Goal: Task Accomplishment & Management: Manage account settings

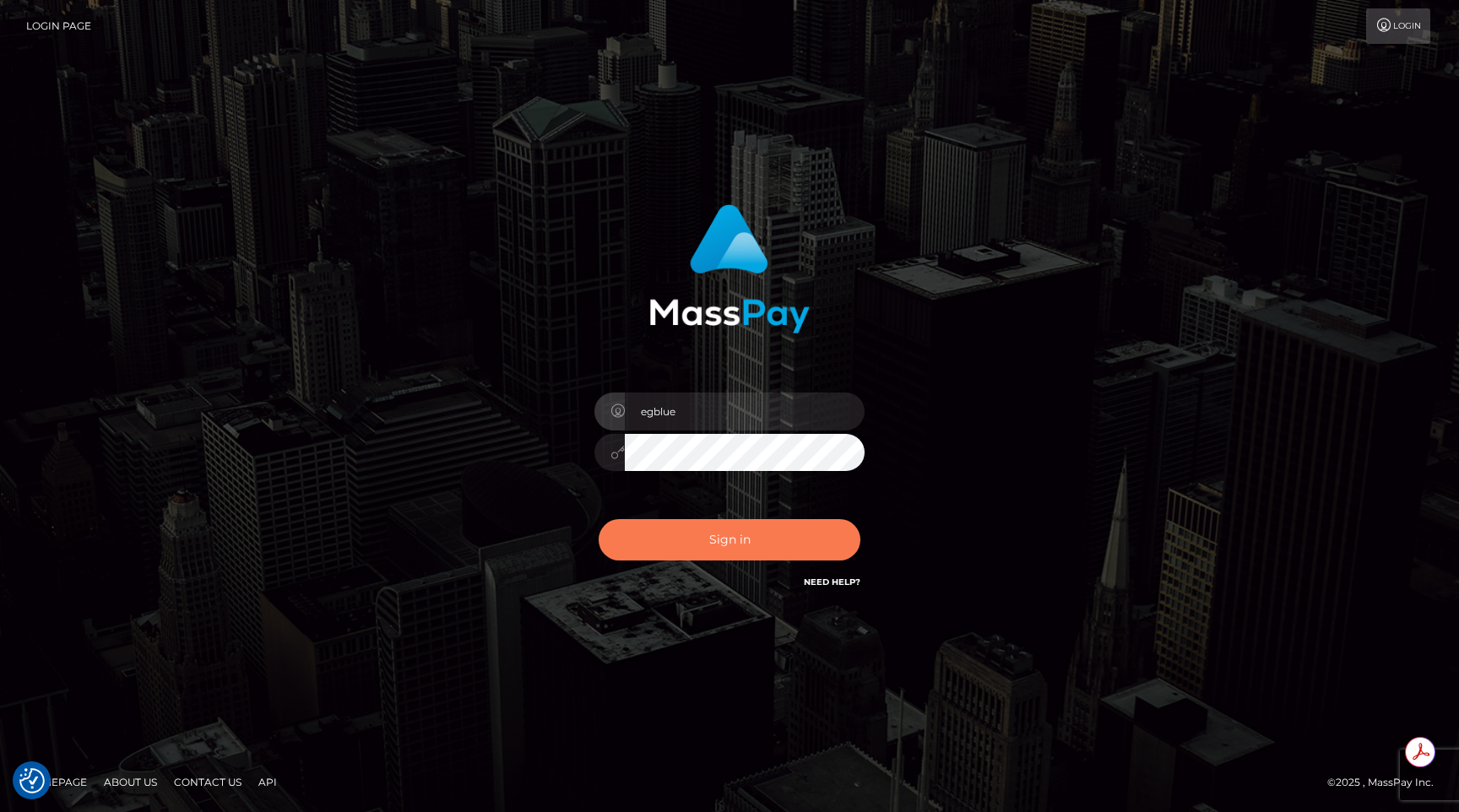
click at [773, 538] on button "Sign in" at bounding box center [729, 539] width 261 height 41
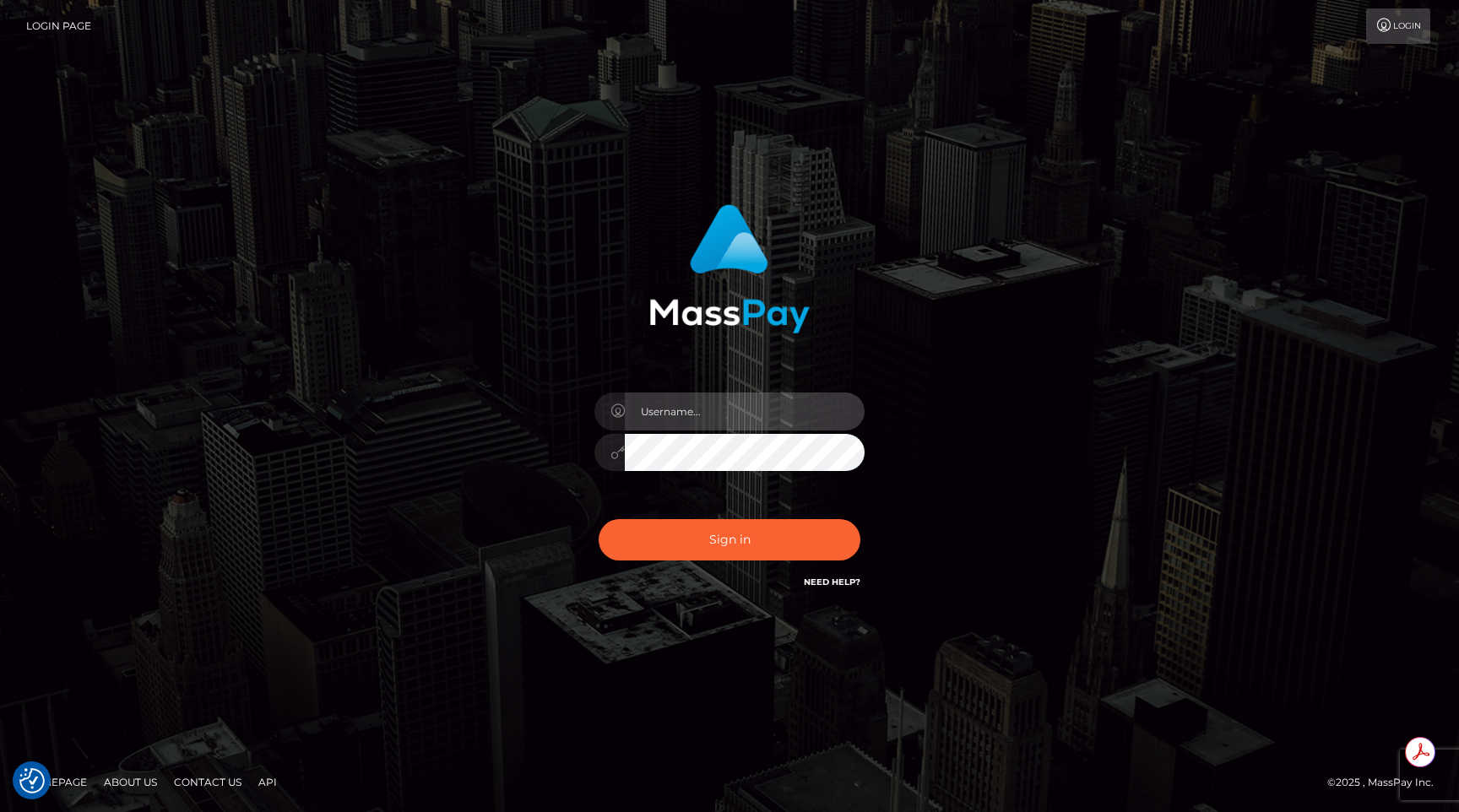
type input "egblue"
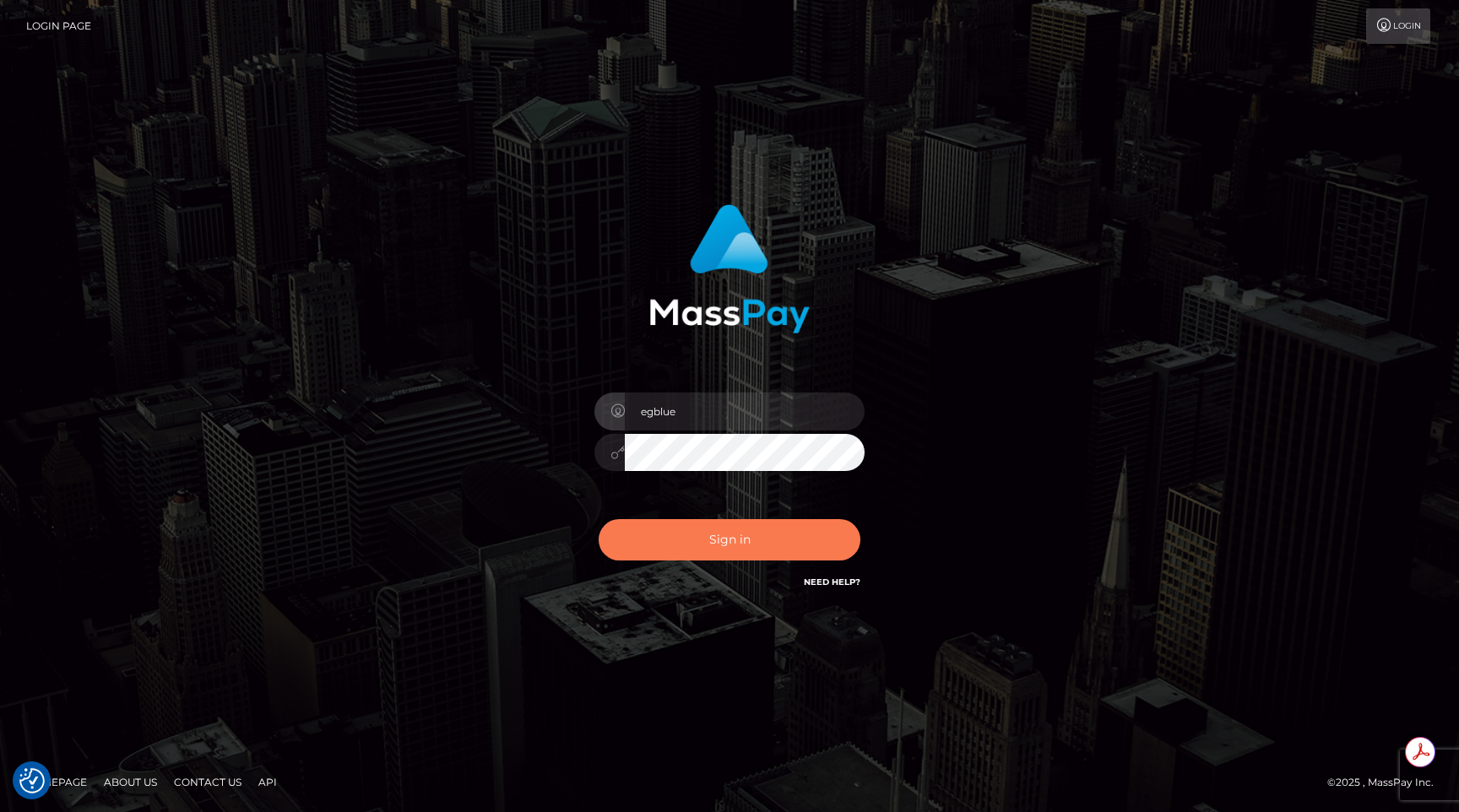
click at [659, 548] on button "Sign in" at bounding box center [729, 539] width 261 height 41
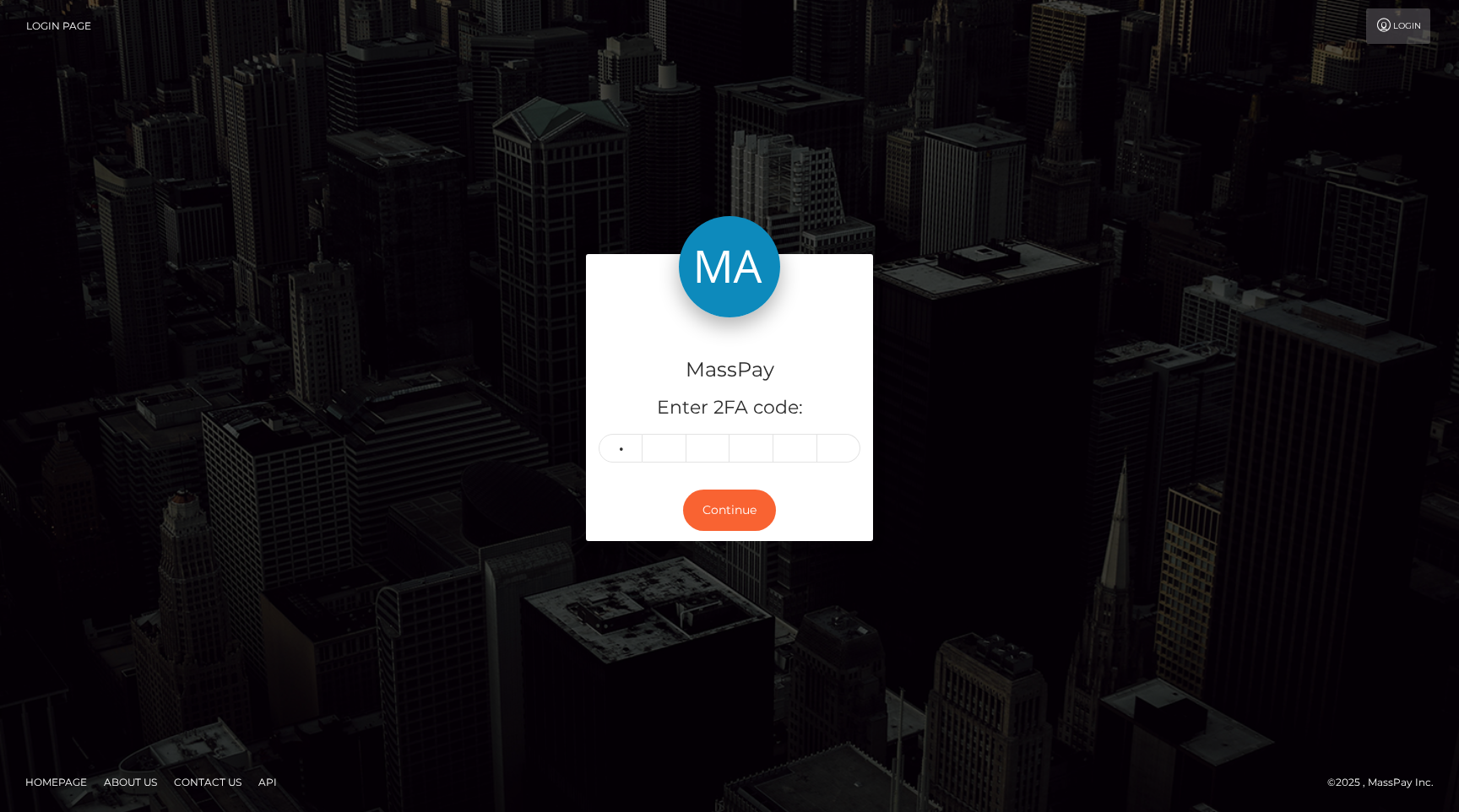
type input "3"
type input "6"
type input "7"
type input "3"
type input "8"
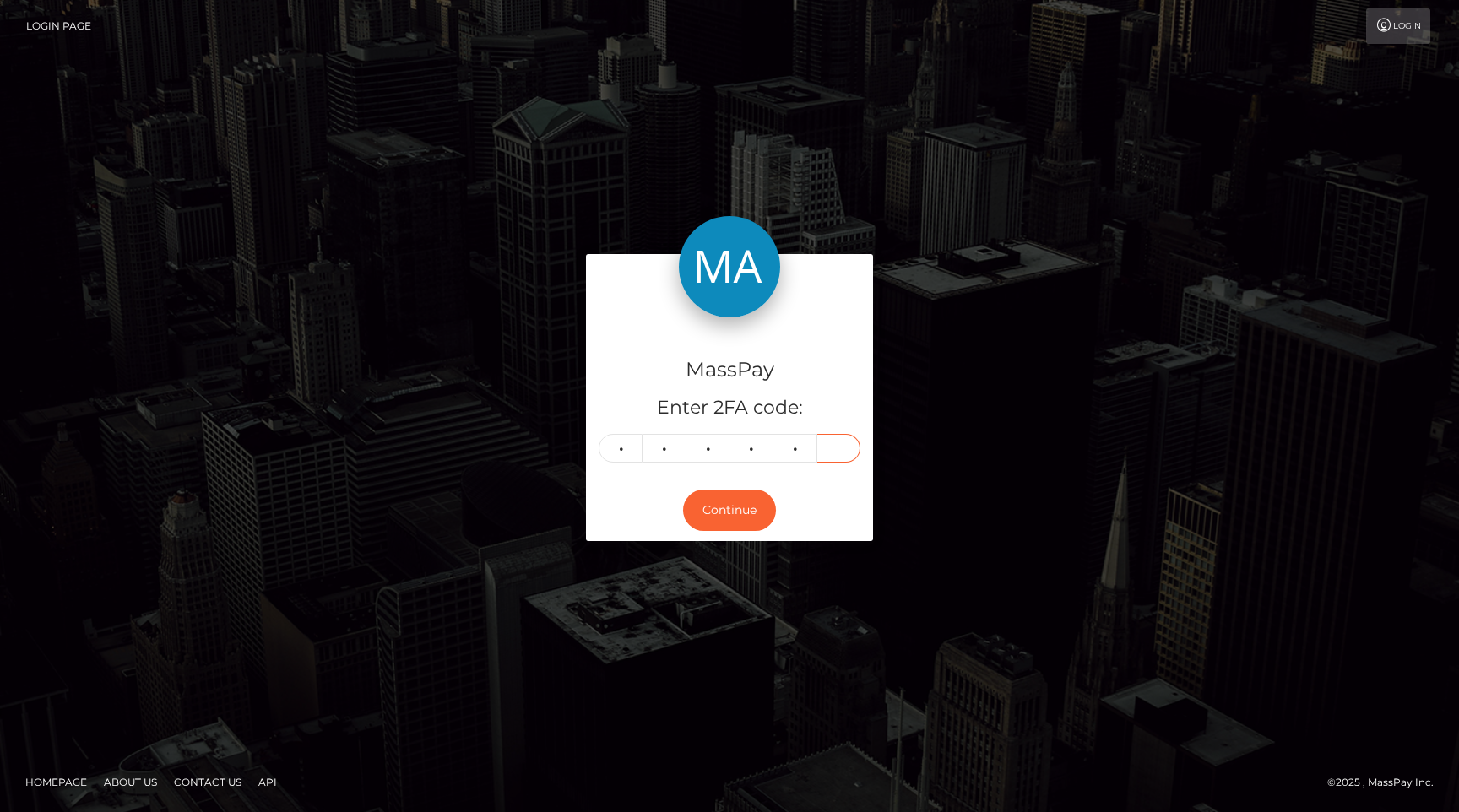
type input "3"
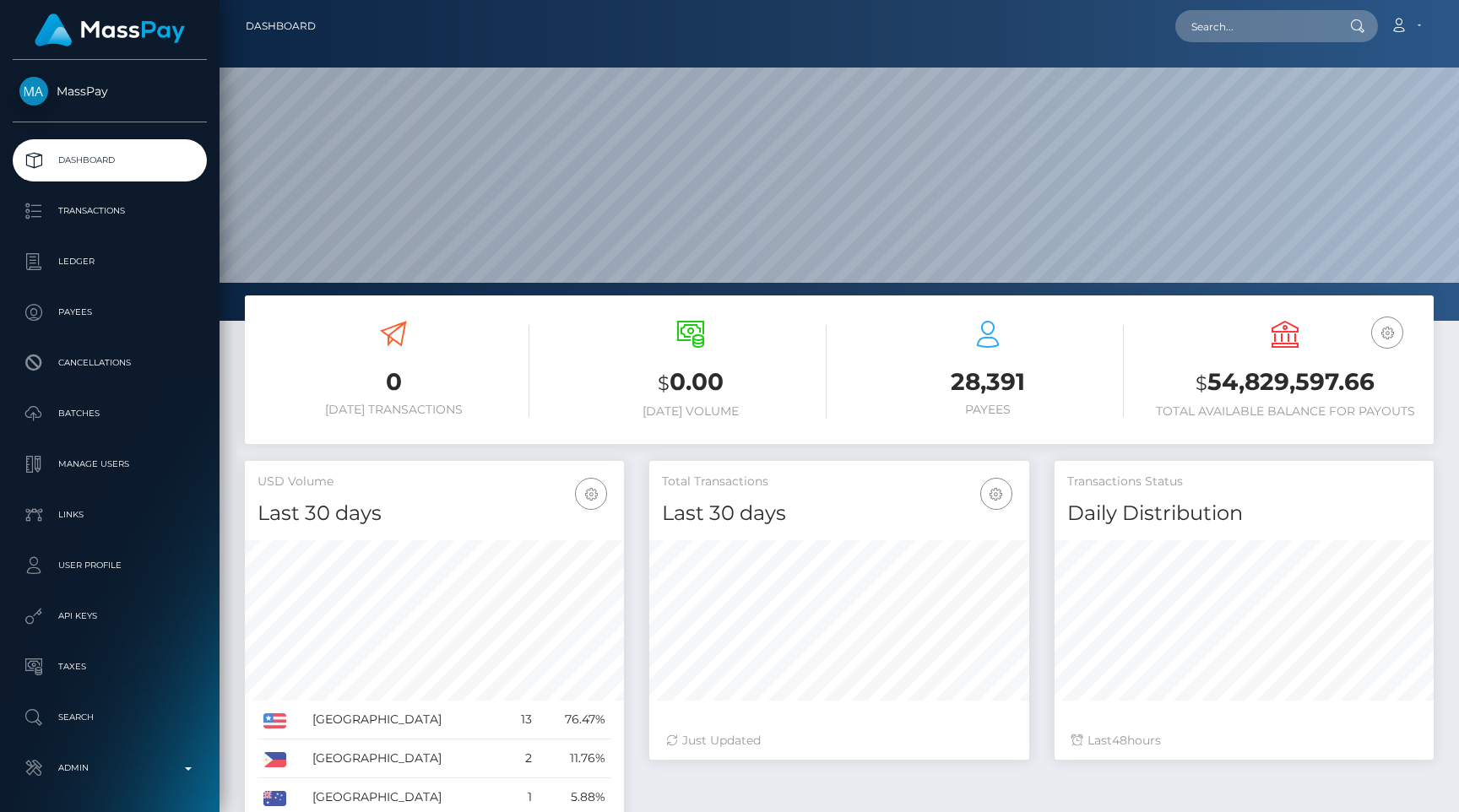
scroll to position [299, 379]
click at [1248, 38] on input "text" at bounding box center [1255, 26] width 159 height 32
paste input "poact_SksBaMGdGnhQ"
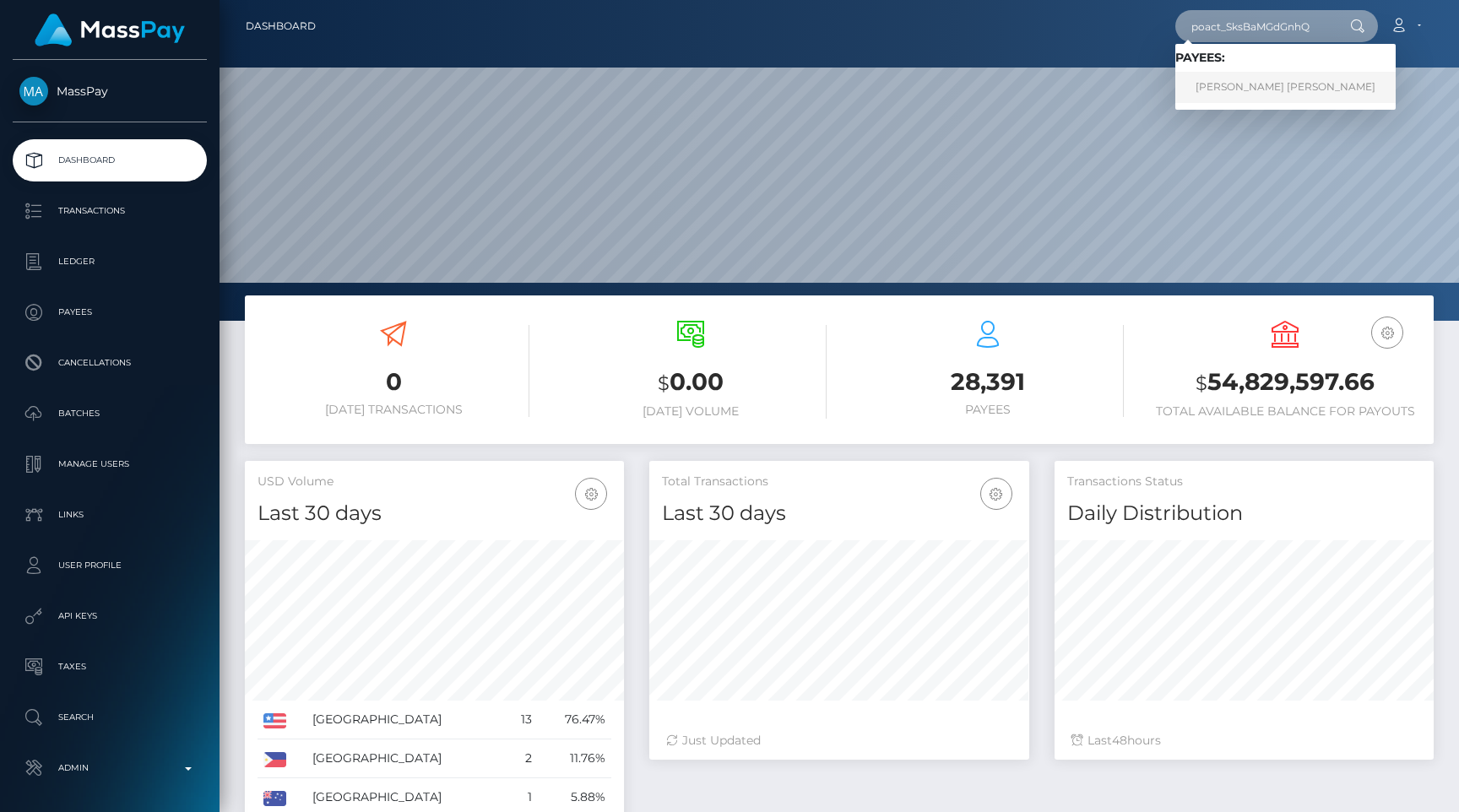
type input "poact_SksBaMGdGnhQ"
click at [1253, 89] on link "MOHAMAD YASIN SALEH" at bounding box center [1285, 88] width 220 height 32
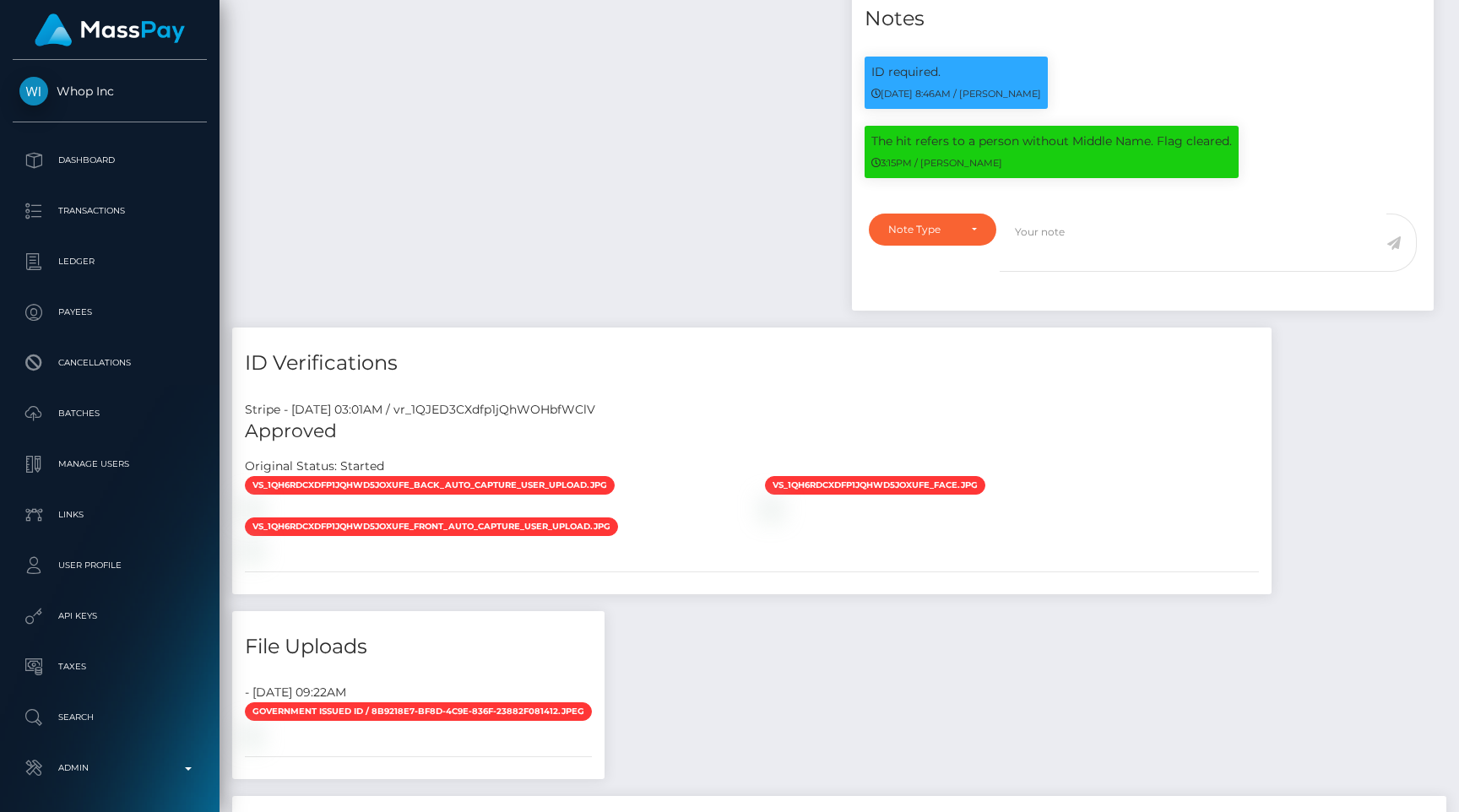
scroll to position [1254, 0]
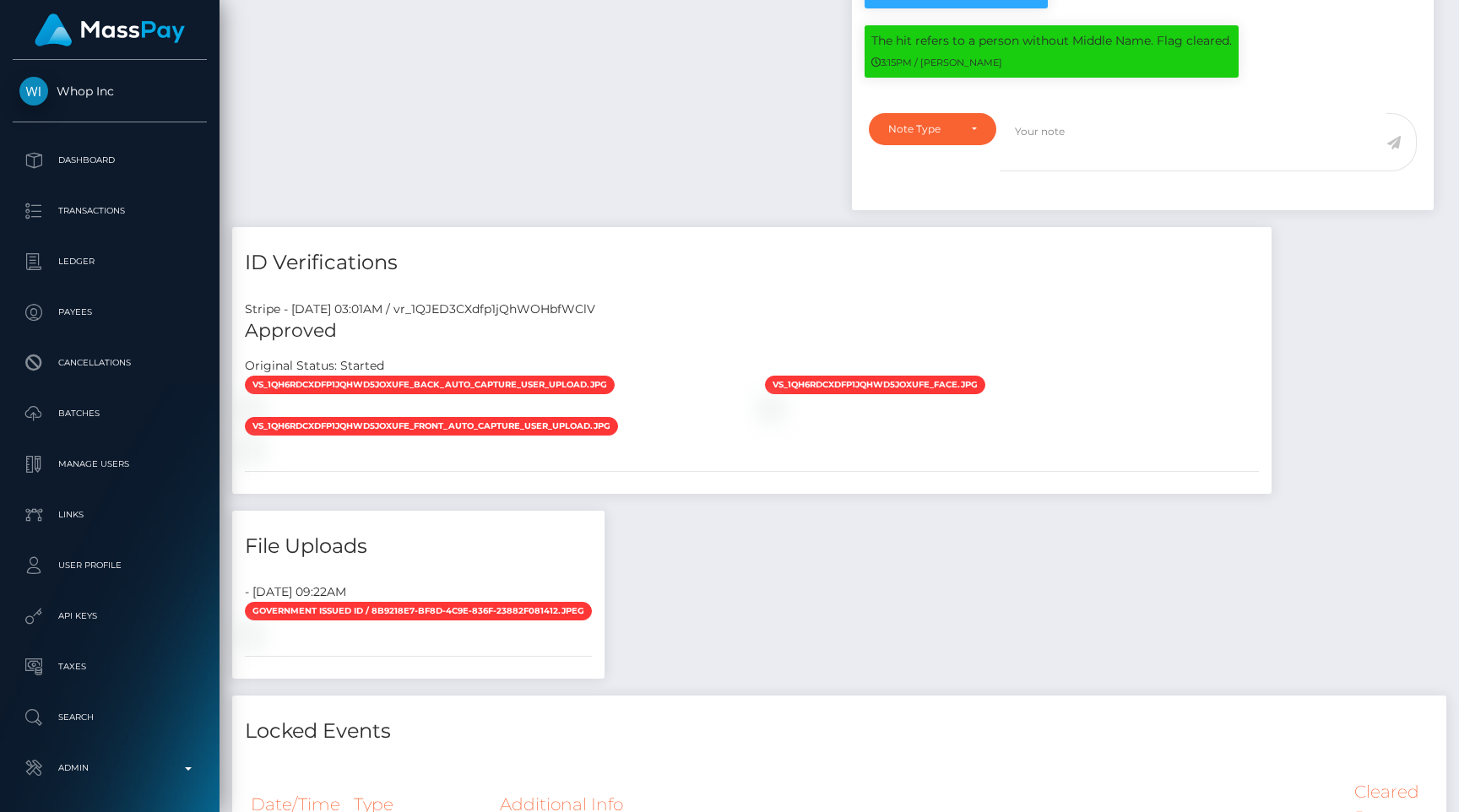
click at [586, 305] on div "Stripe - [DATE] 03:01AM / vr_1QJED3CXdfp1jQhWOHbfWClV" at bounding box center [752, 310] width 1040 height 18
copy div "vr_1QJED3CXdfp1jQhWOHbfWClV"
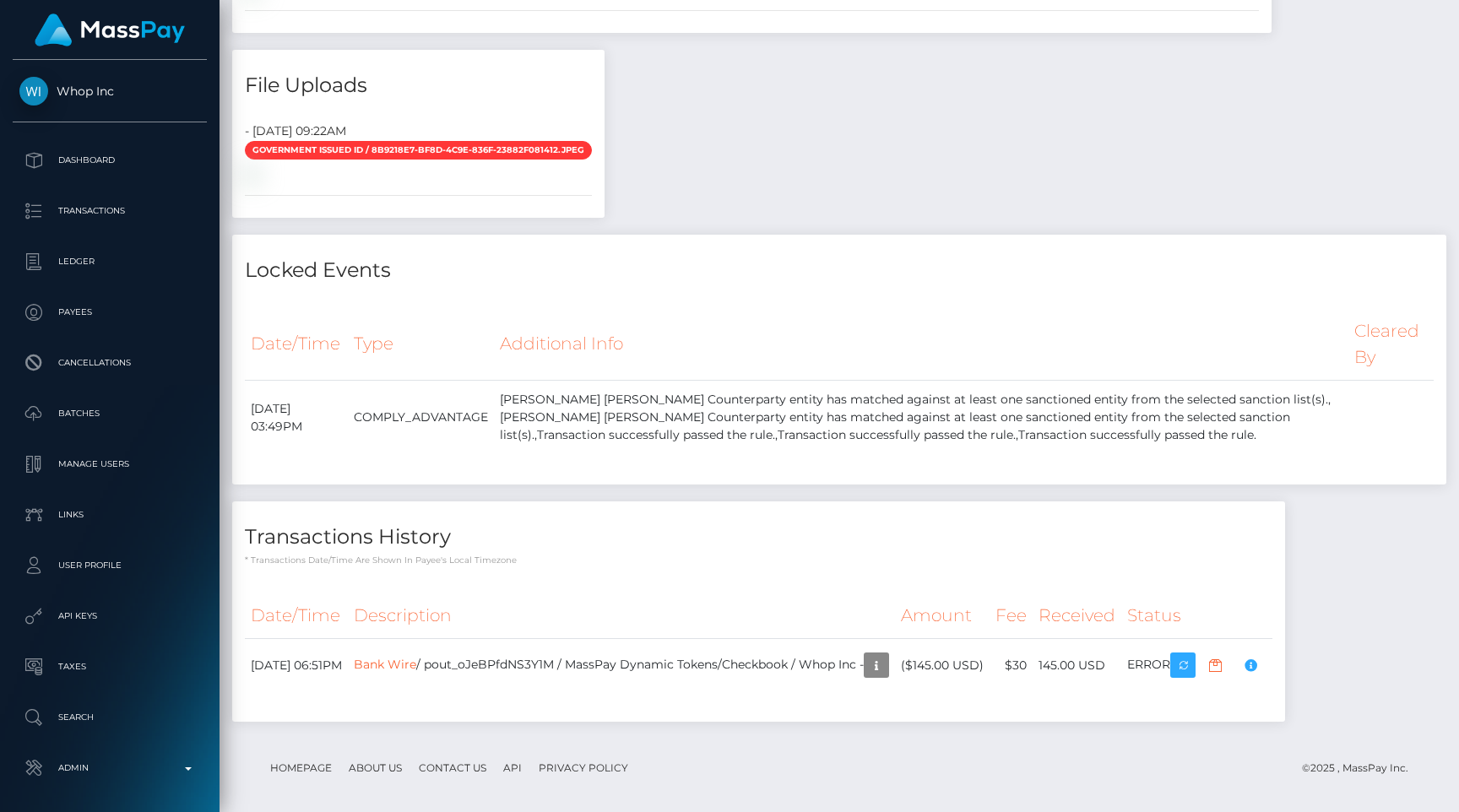
scroll to position [1542, 0]
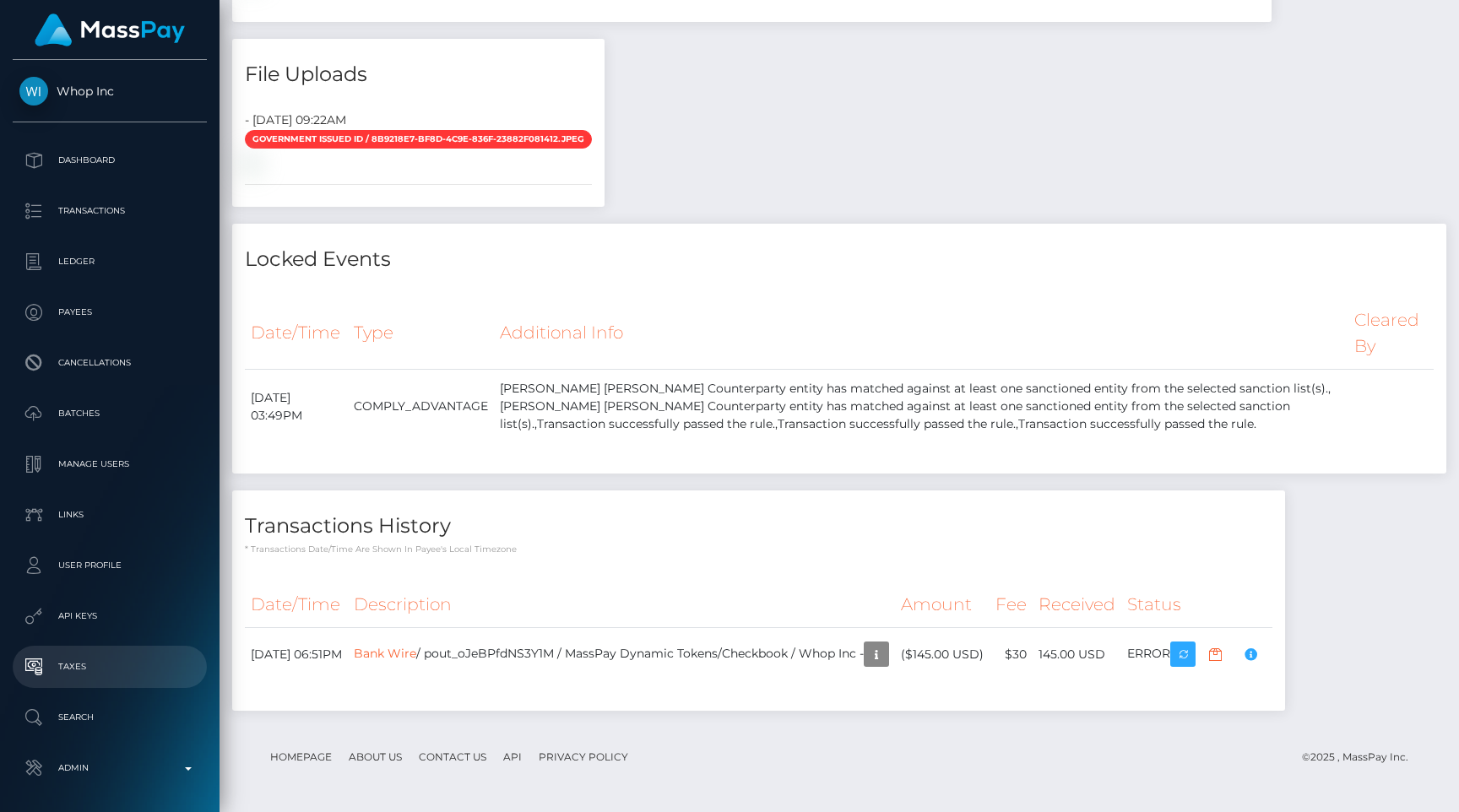
scroll to position [65, 0]
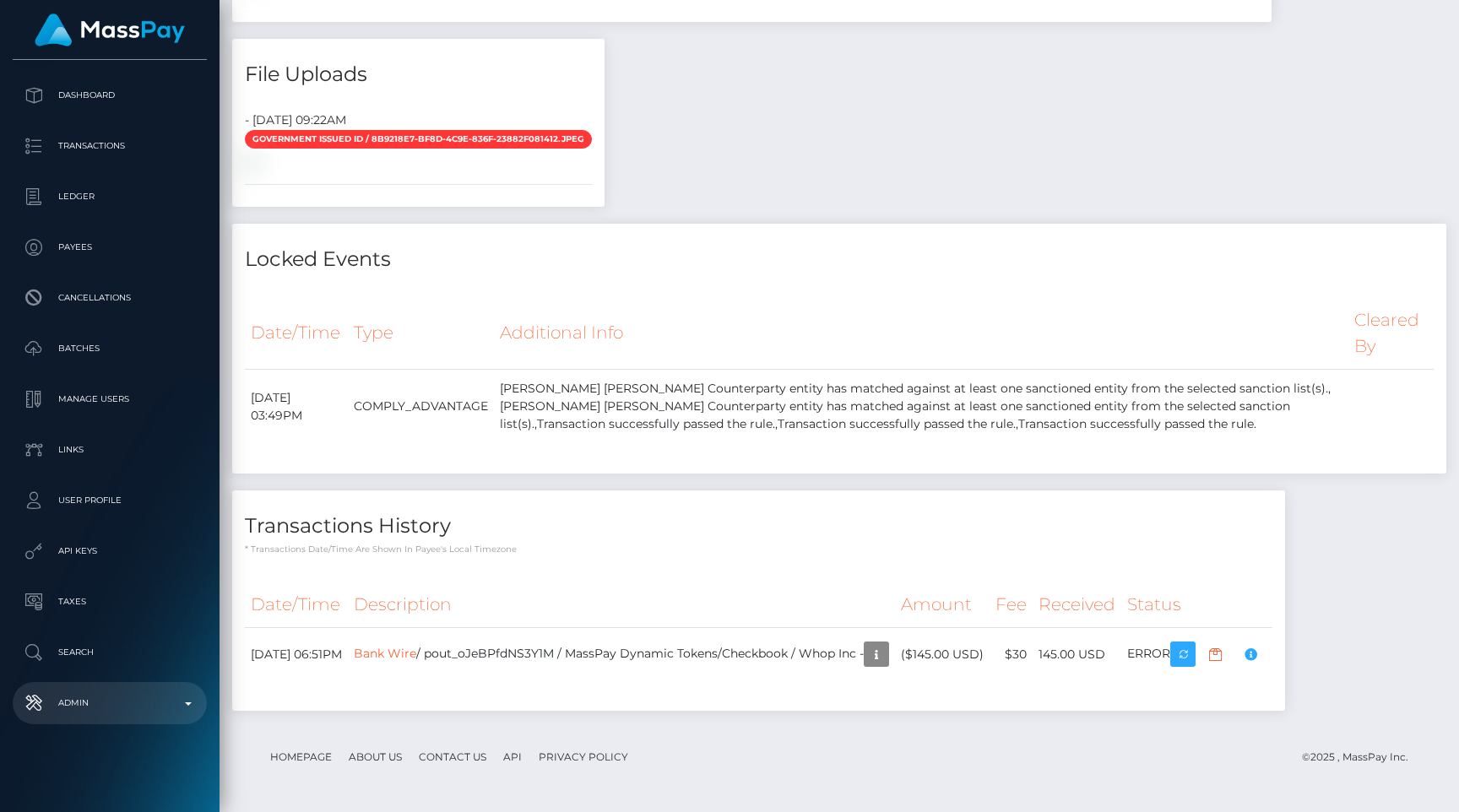
click at [104, 687] on link "Admin" at bounding box center [109, 703] width 194 height 42
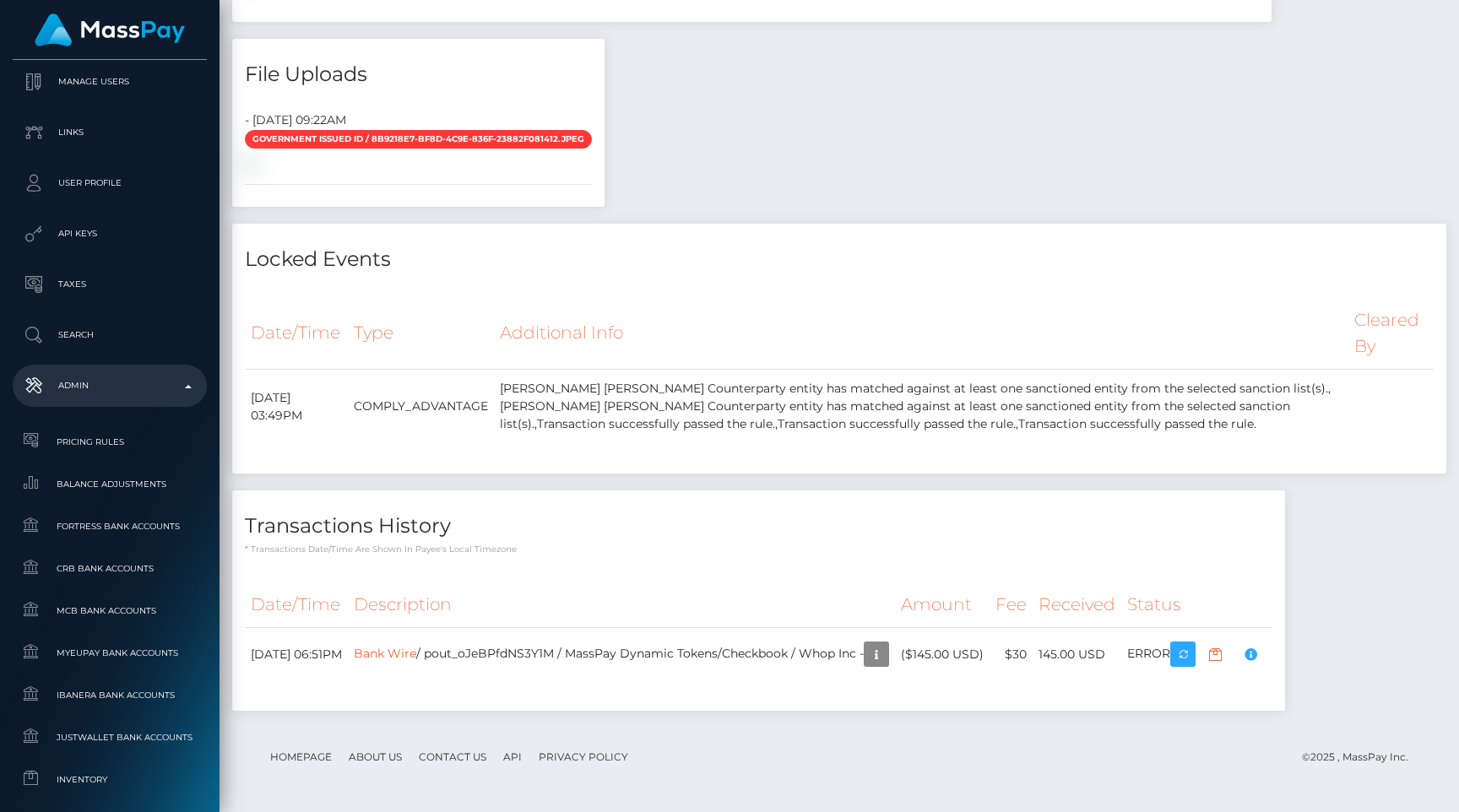
scroll to position [1008, 0]
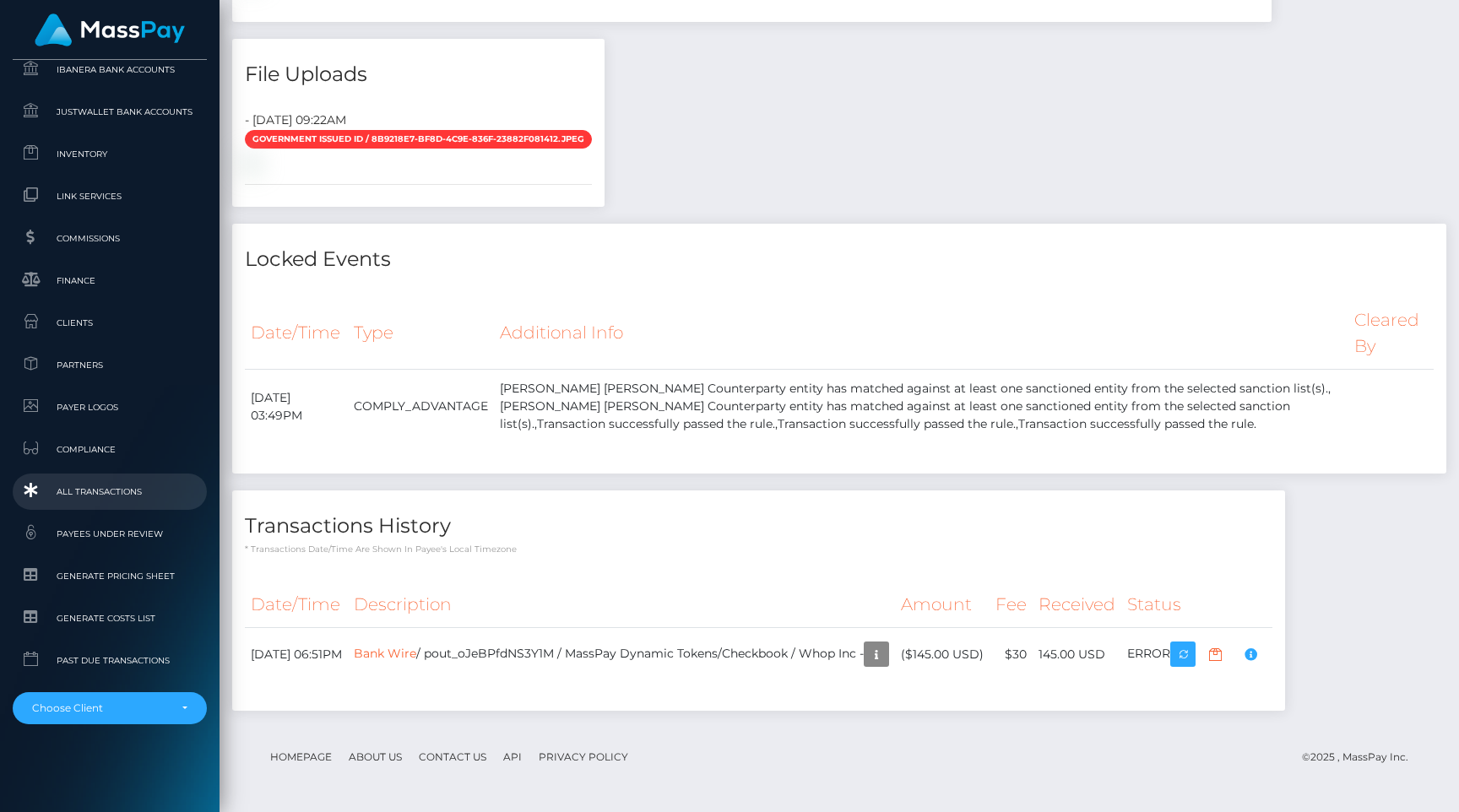
click at [116, 491] on span "All Transactions" at bounding box center [110, 492] width 181 height 19
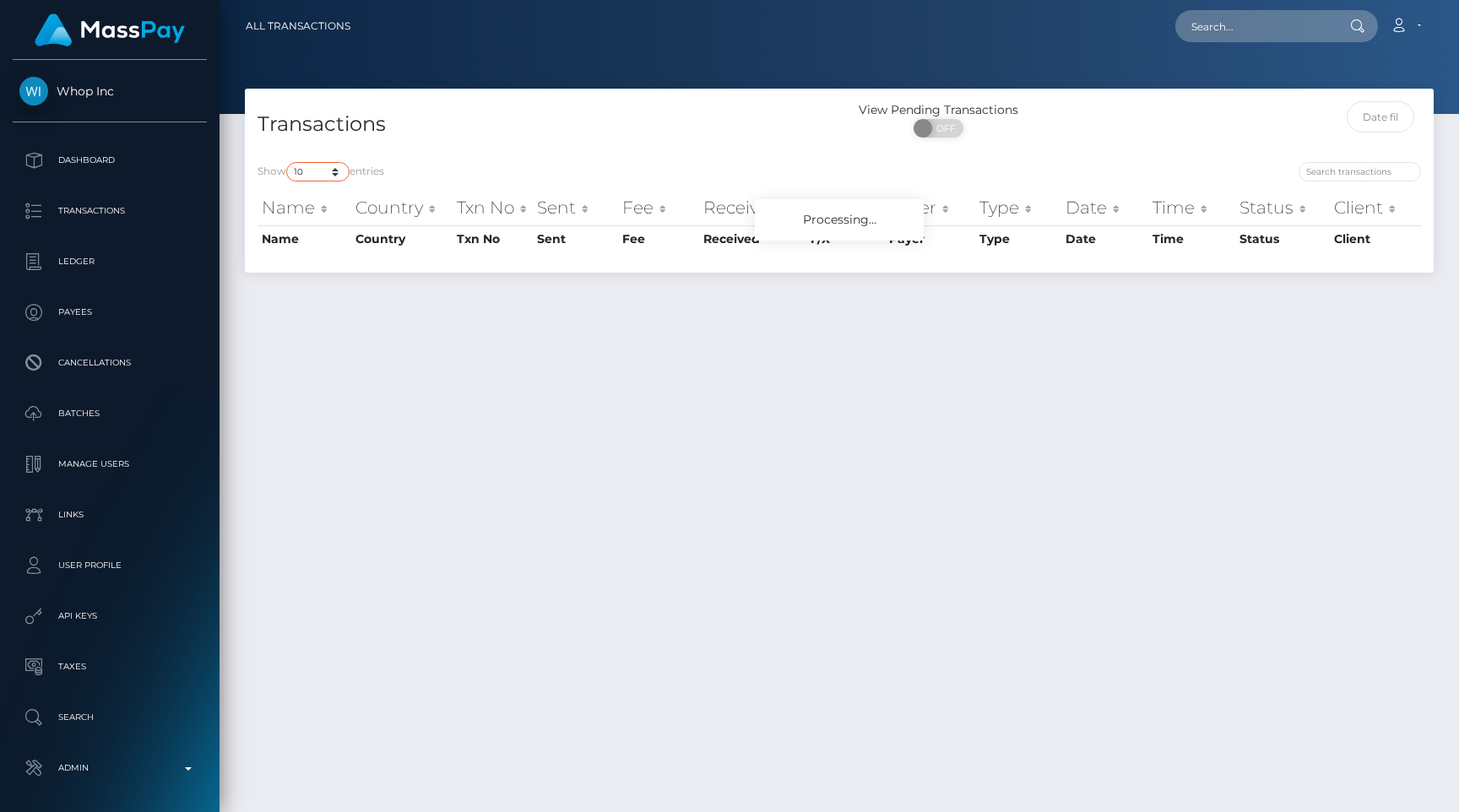
click at [308, 167] on select "10 25 50 100 250 500 1,000 3,500 All" at bounding box center [318, 172] width 63 height 19
select select "250"
click at [288, 162] on select "10 25 50 100 250 500 1,000 3,500 All" at bounding box center [318, 172] width 63 height 19
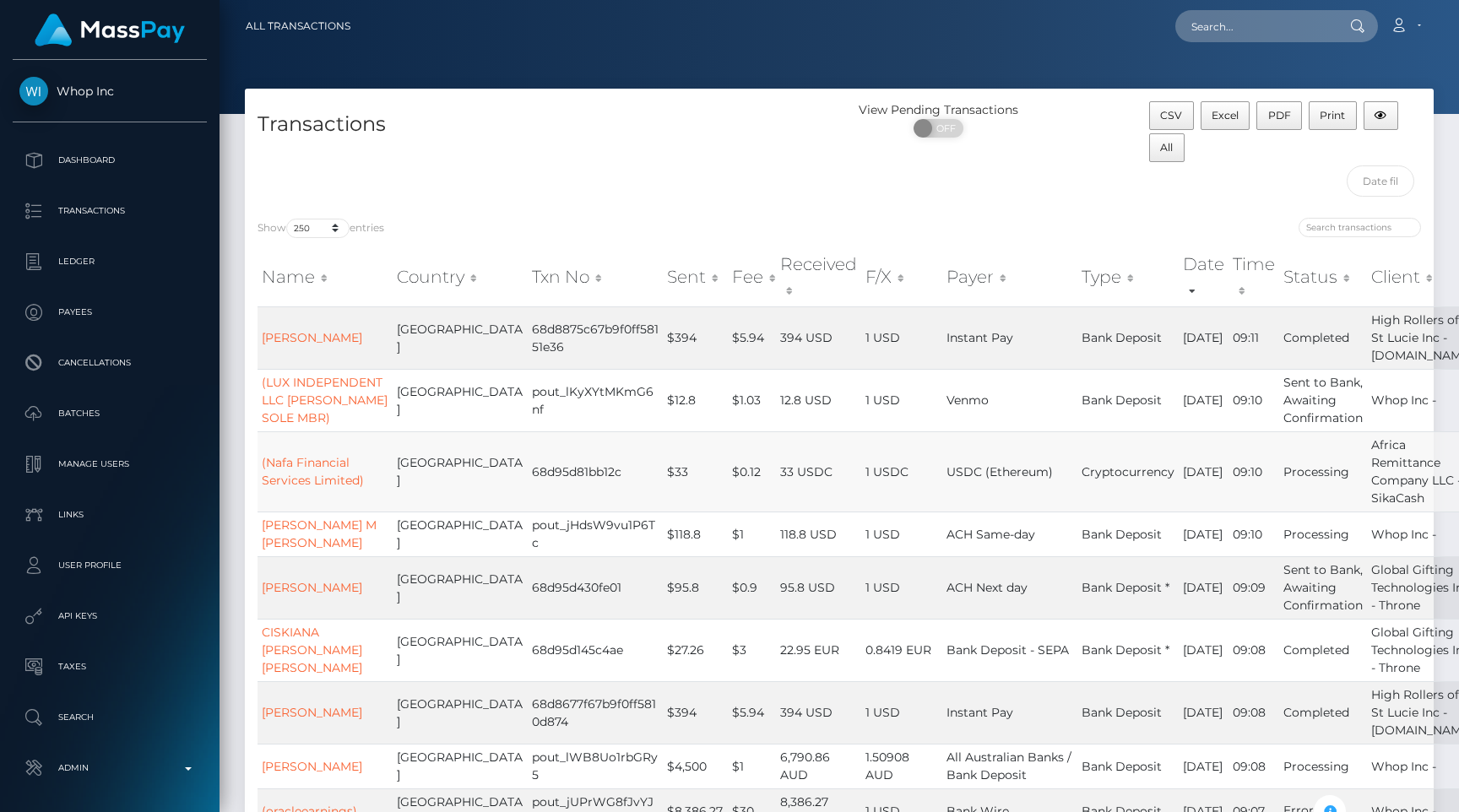
click at [805, 511] on td "33 USDC" at bounding box center [819, 471] width 85 height 80
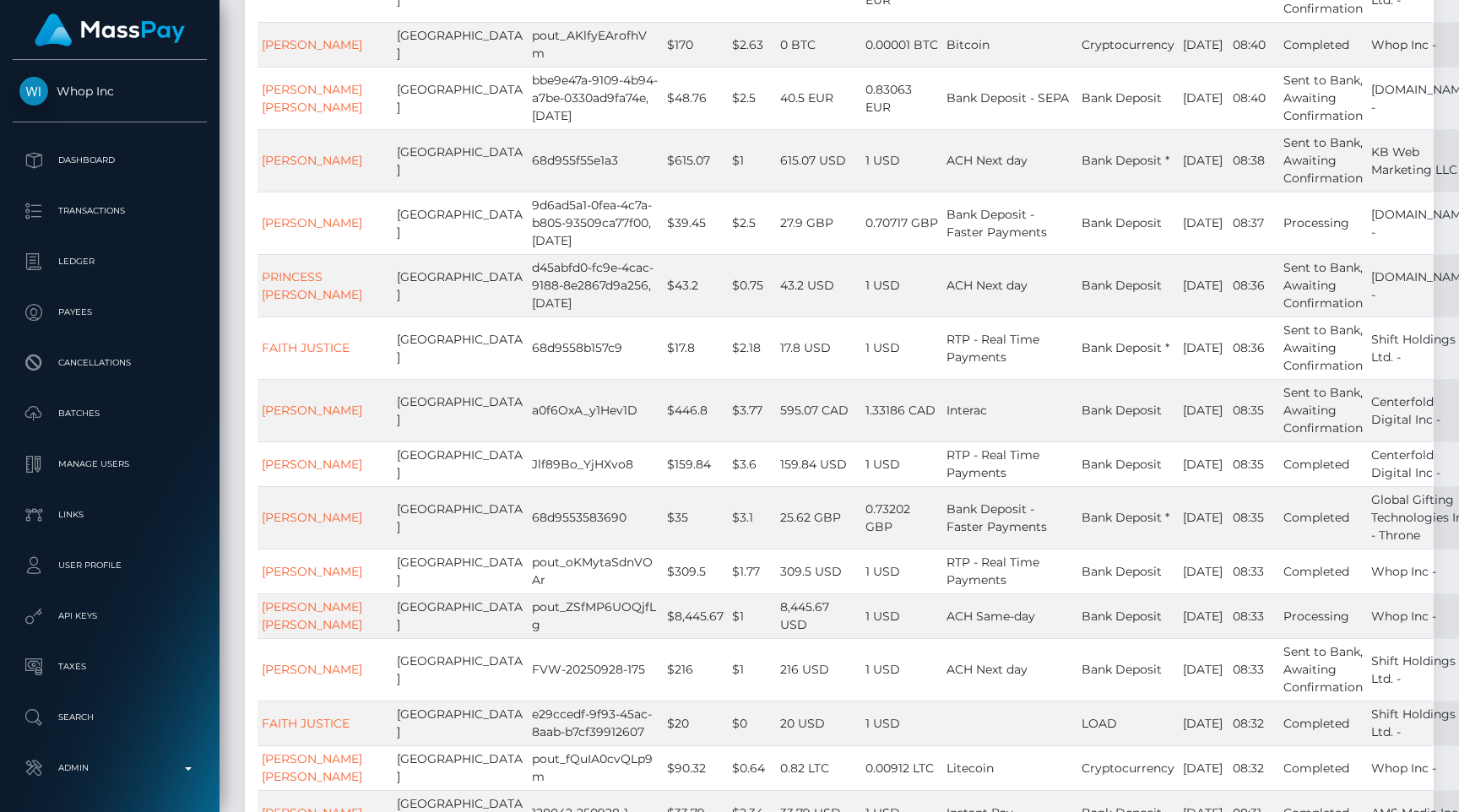
scroll to position [5965, 0]
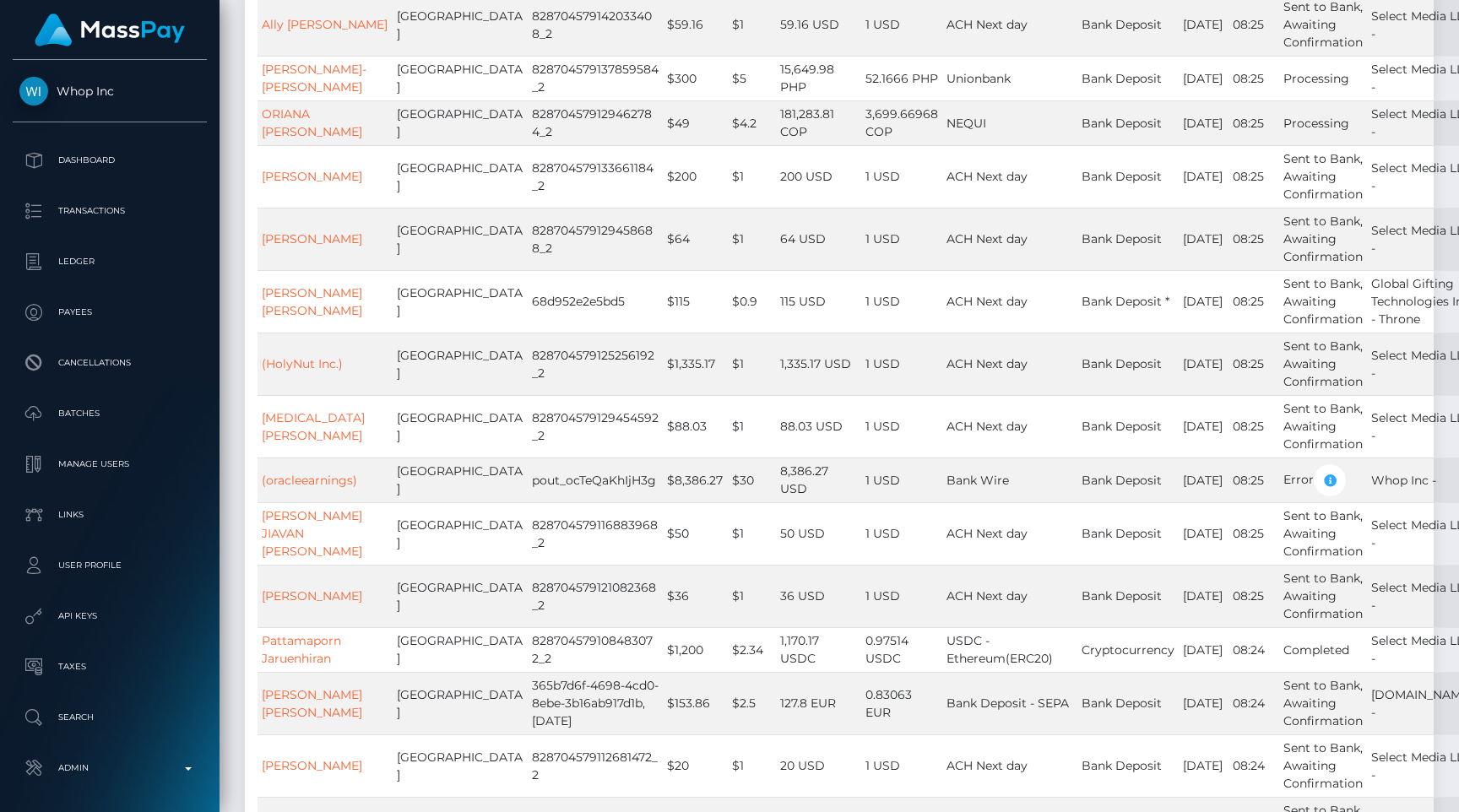
scroll to position [15783, 0]
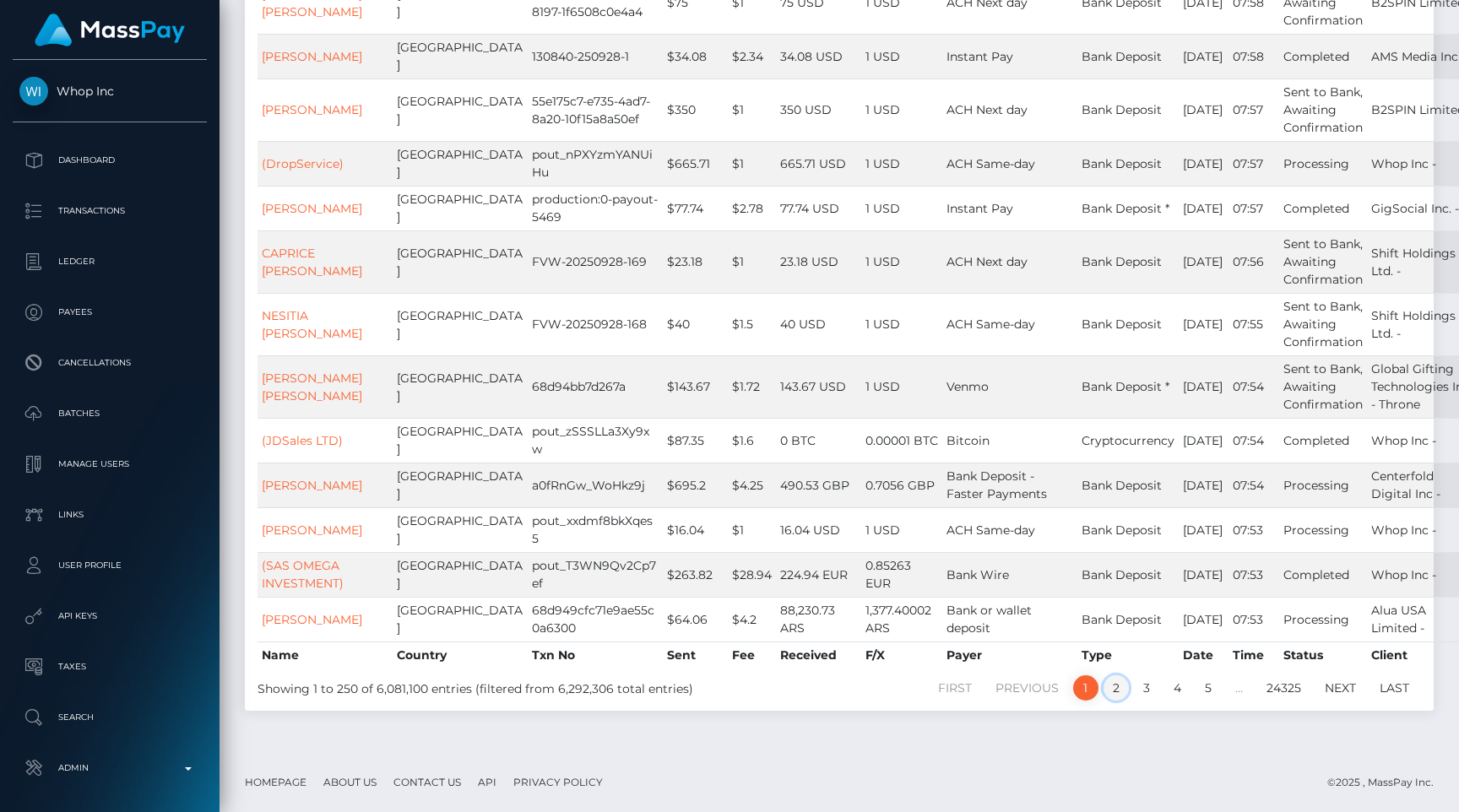
click at [1119, 689] on link "2" at bounding box center [1116, 687] width 25 height 25
click at [68, 208] on p "Transactions" at bounding box center [110, 210] width 181 height 25
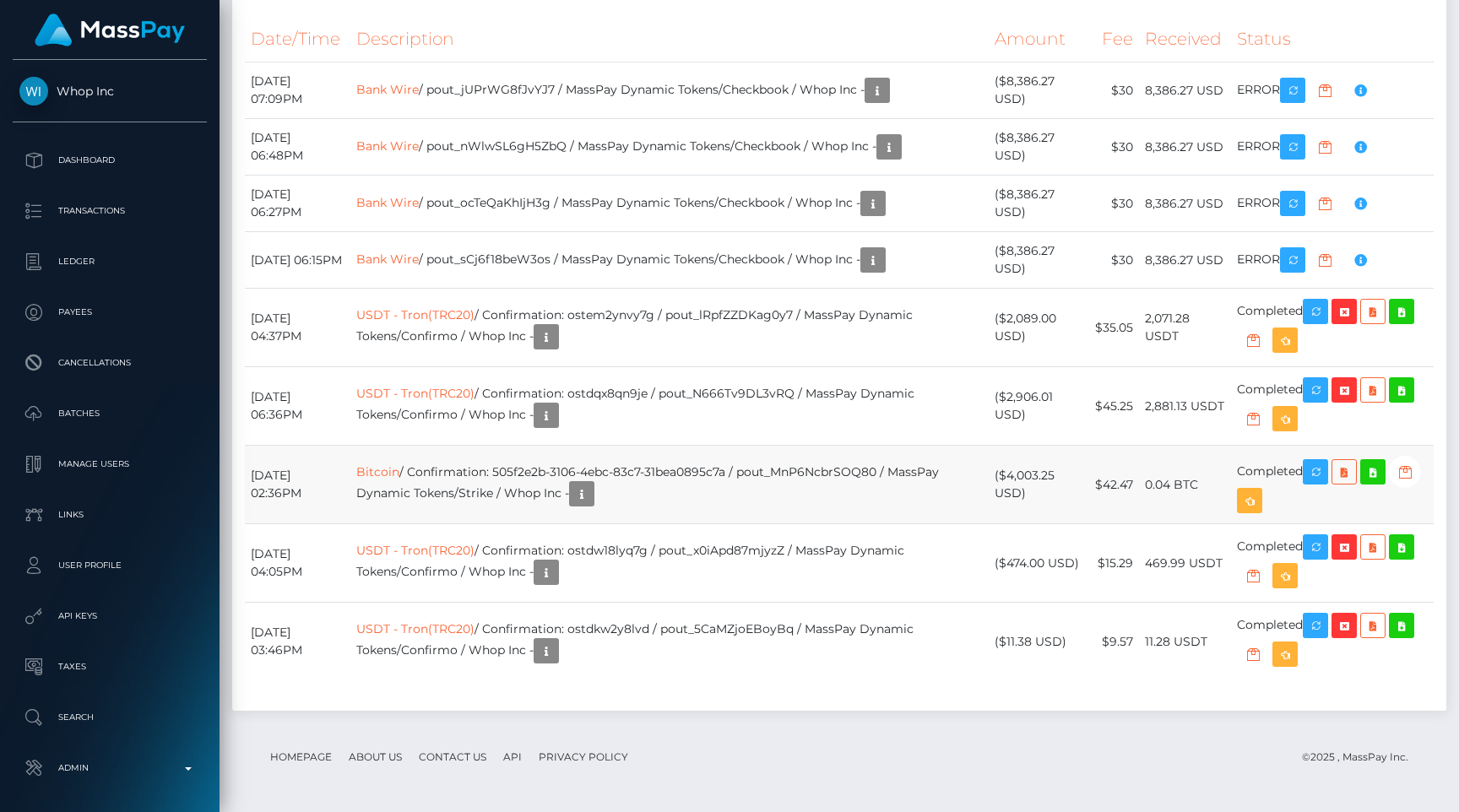
scroll to position [3391, 0]
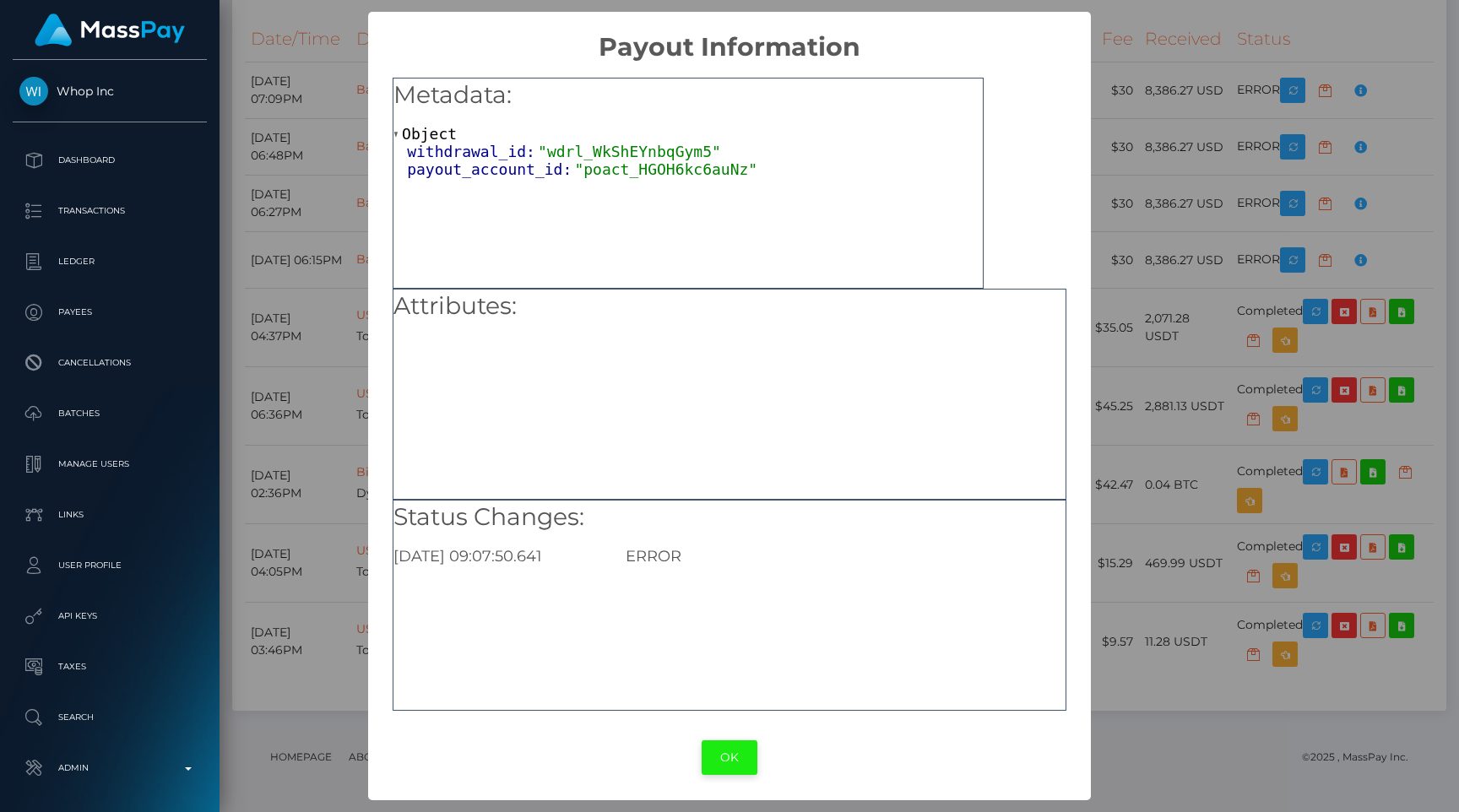
click at [739, 765] on button "OK" at bounding box center [730, 757] width 56 height 34
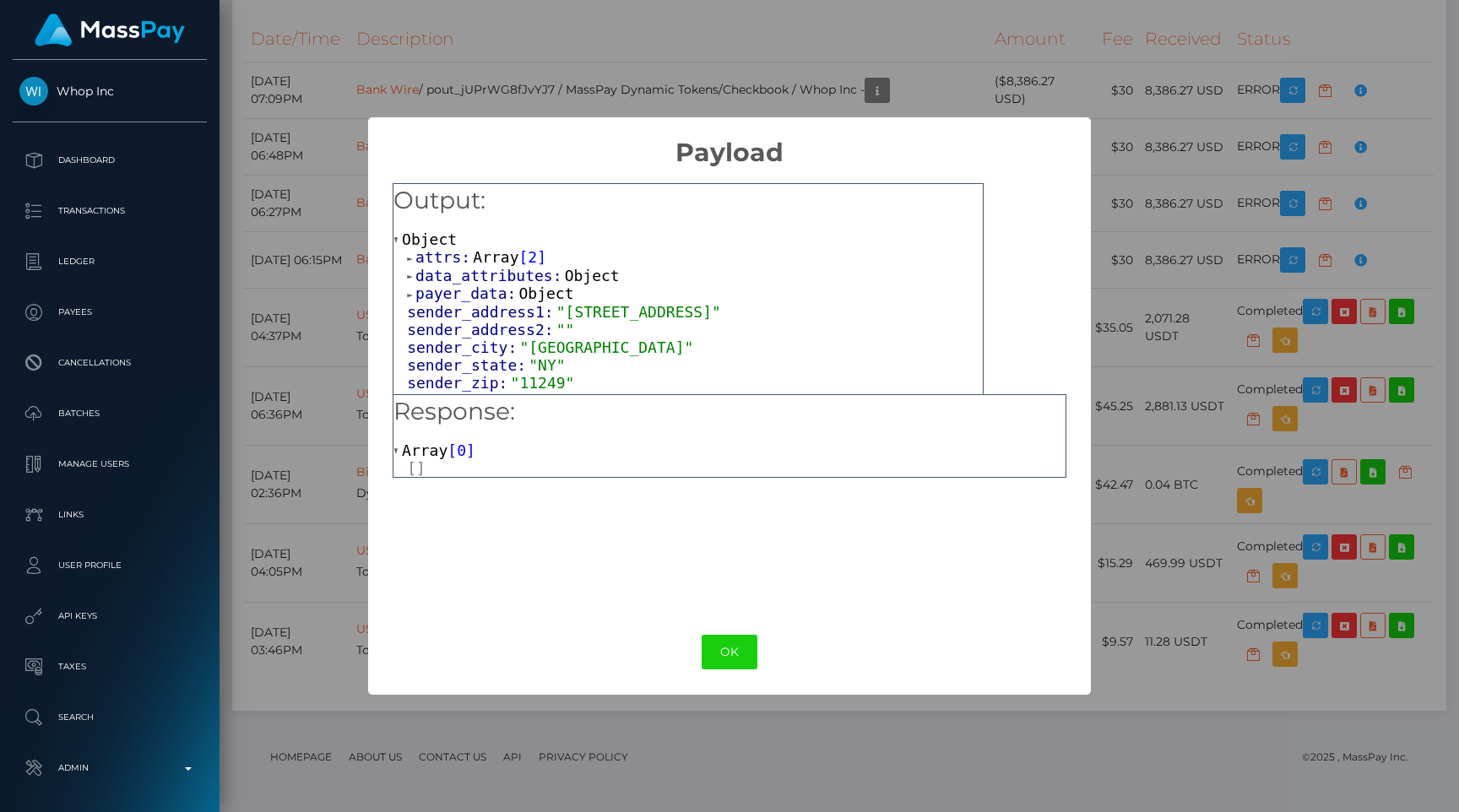
click at [717, 623] on div "× Payload Output: Object attrs: Array [ 2 ] data_attributes: Object payer_data:…" at bounding box center [729, 406] width 722 height 577
click at [719, 636] on button "OK" at bounding box center [730, 652] width 56 height 34
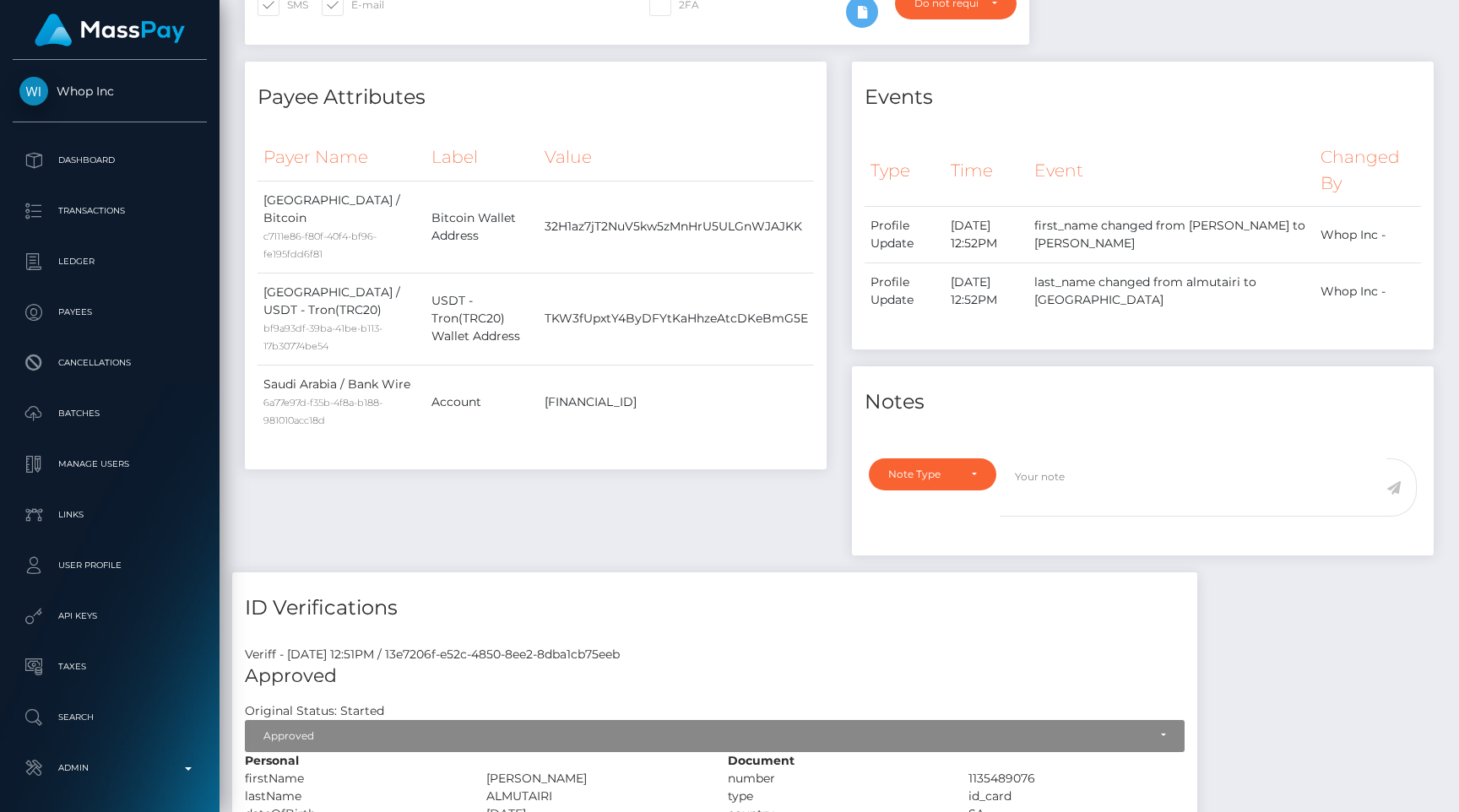
scroll to position [564, 0]
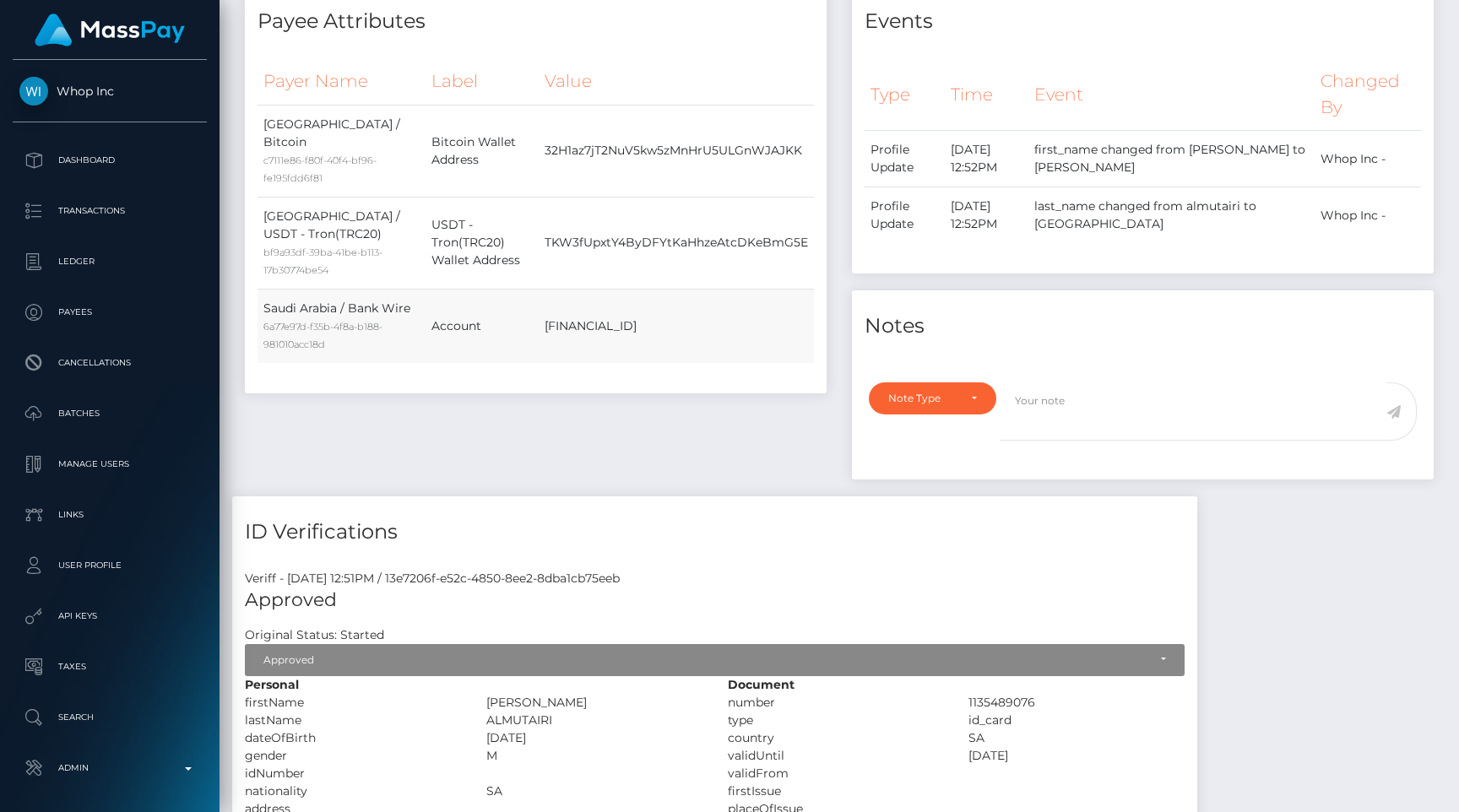
drag, startPoint x: 546, startPoint y: 320, endPoint x: 740, endPoint y: 313, distance: 194.1
click at [740, 313] on td "SA5880000538608016243645" at bounding box center [676, 325] width 275 height 75
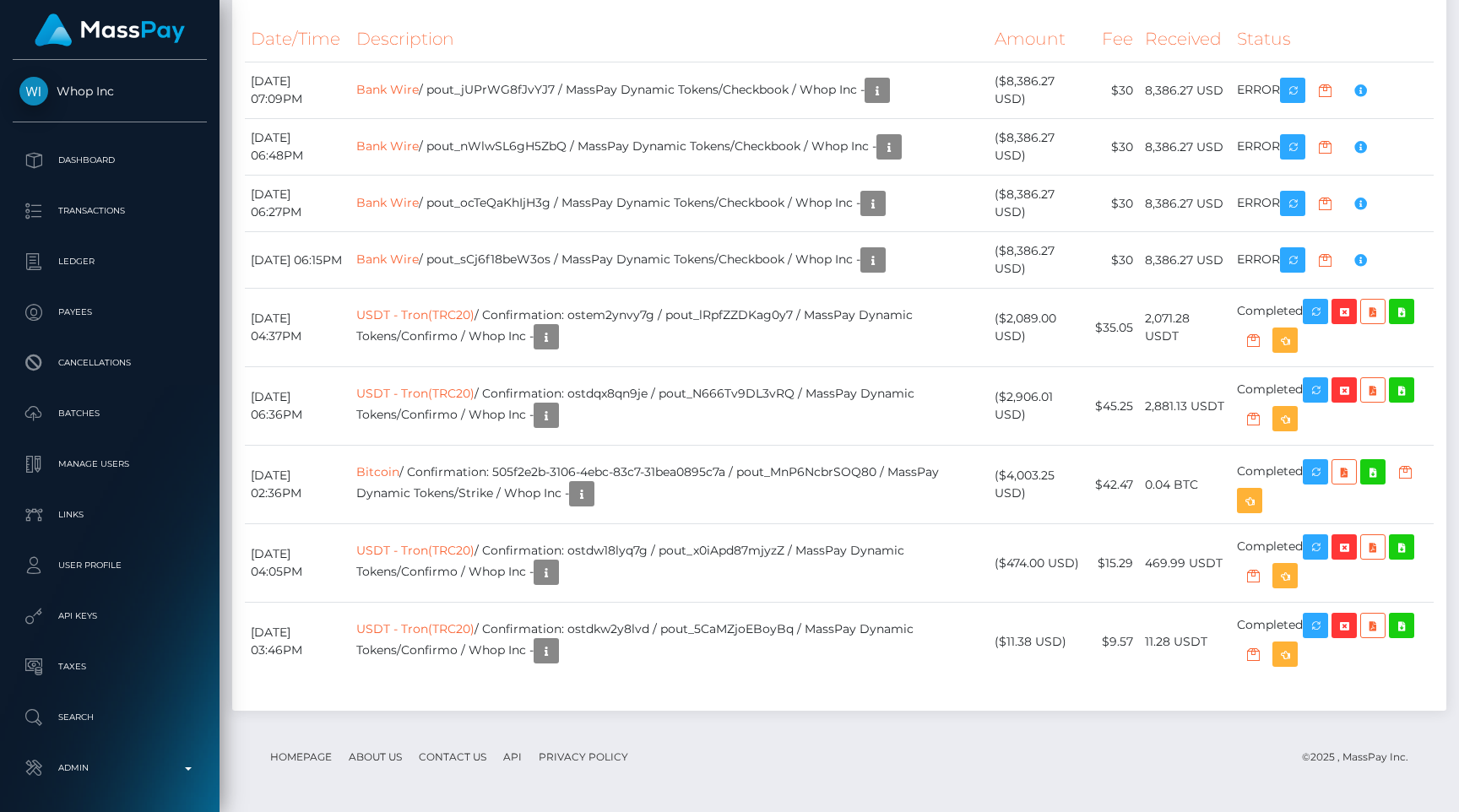
scroll to position [3122, 0]
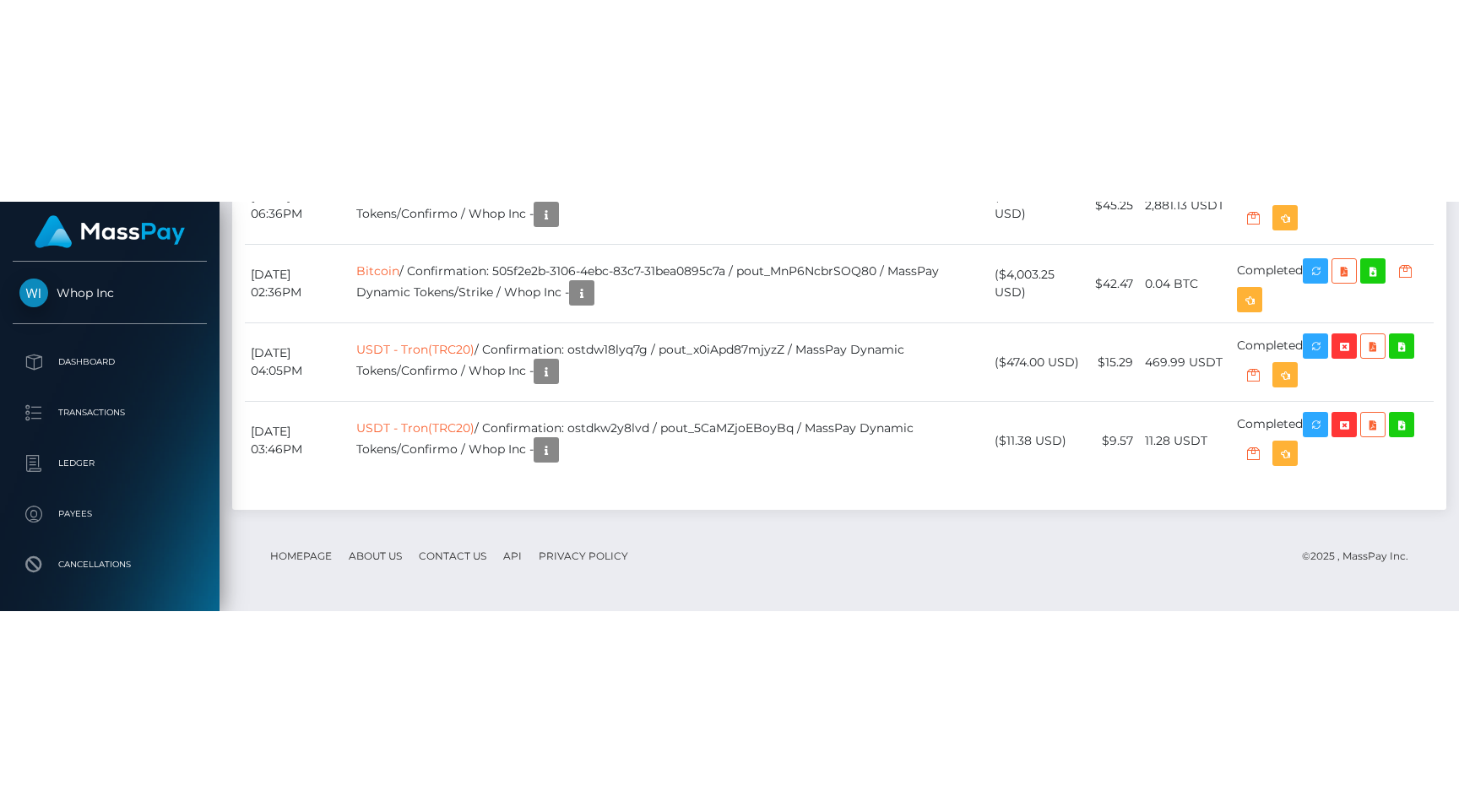
scroll to position [3301, 0]
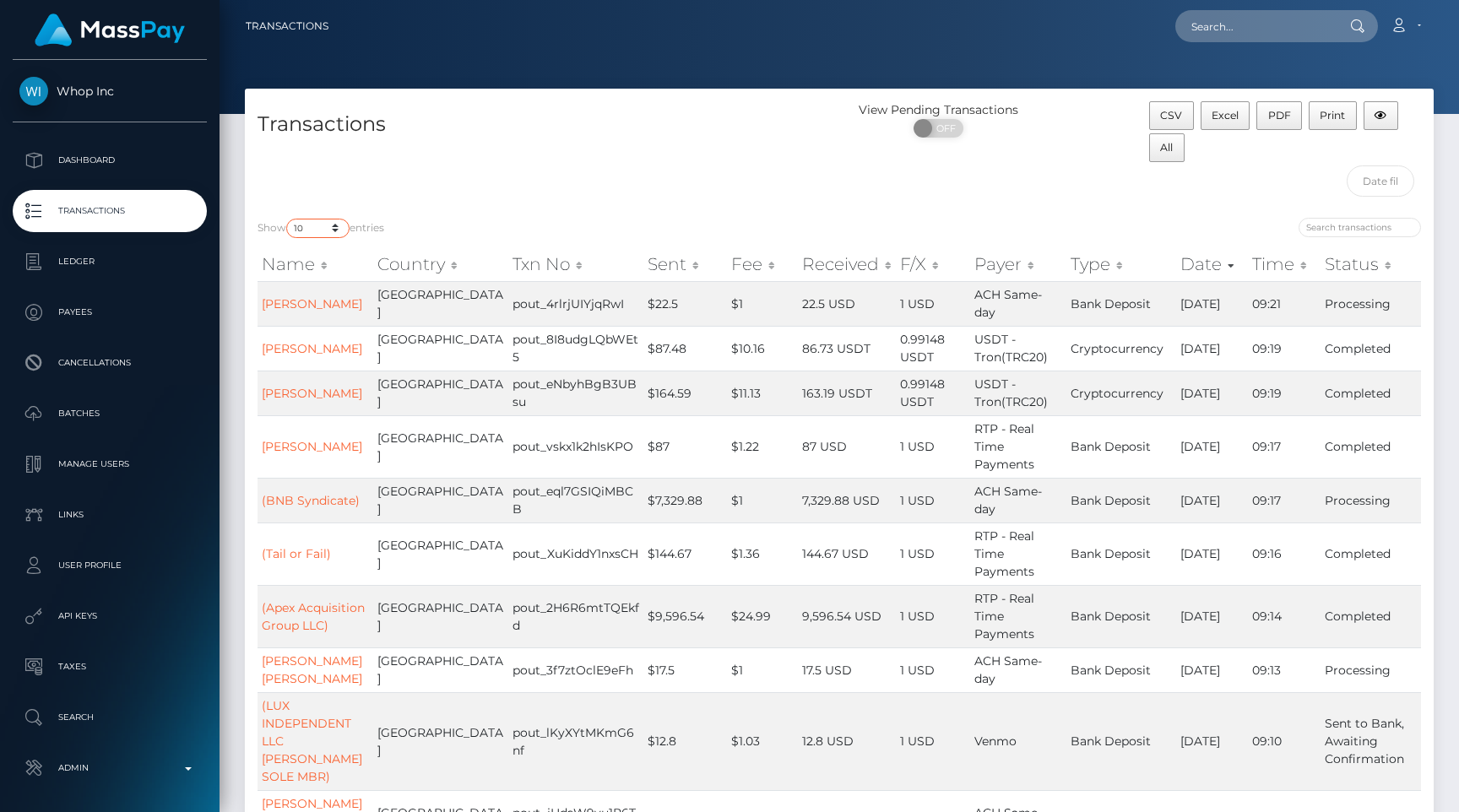
click at [322, 224] on select "10 25 50 100 250 500 1,000 3,500 All" at bounding box center [318, 228] width 63 height 19
select select "250"
click at [288, 218] on select "10 25 50 100 250 500 1,000 3,500 All" at bounding box center [318, 228] width 63 height 19
click at [521, 142] on div "Transactions" at bounding box center [542, 153] width 595 height 103
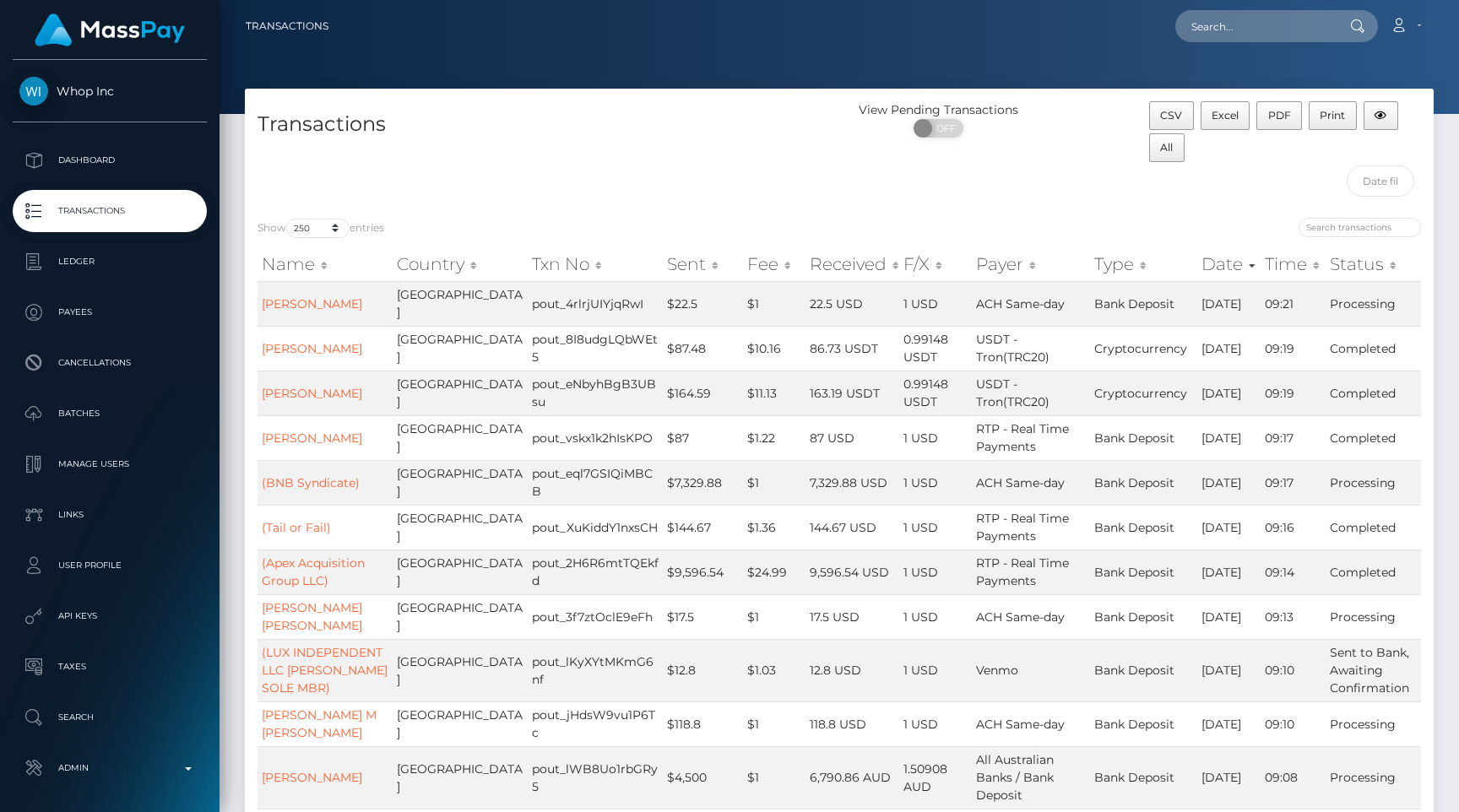
click at [637, 199] on div "Transactions" at bounding box center [542, 153] width 595 height 103
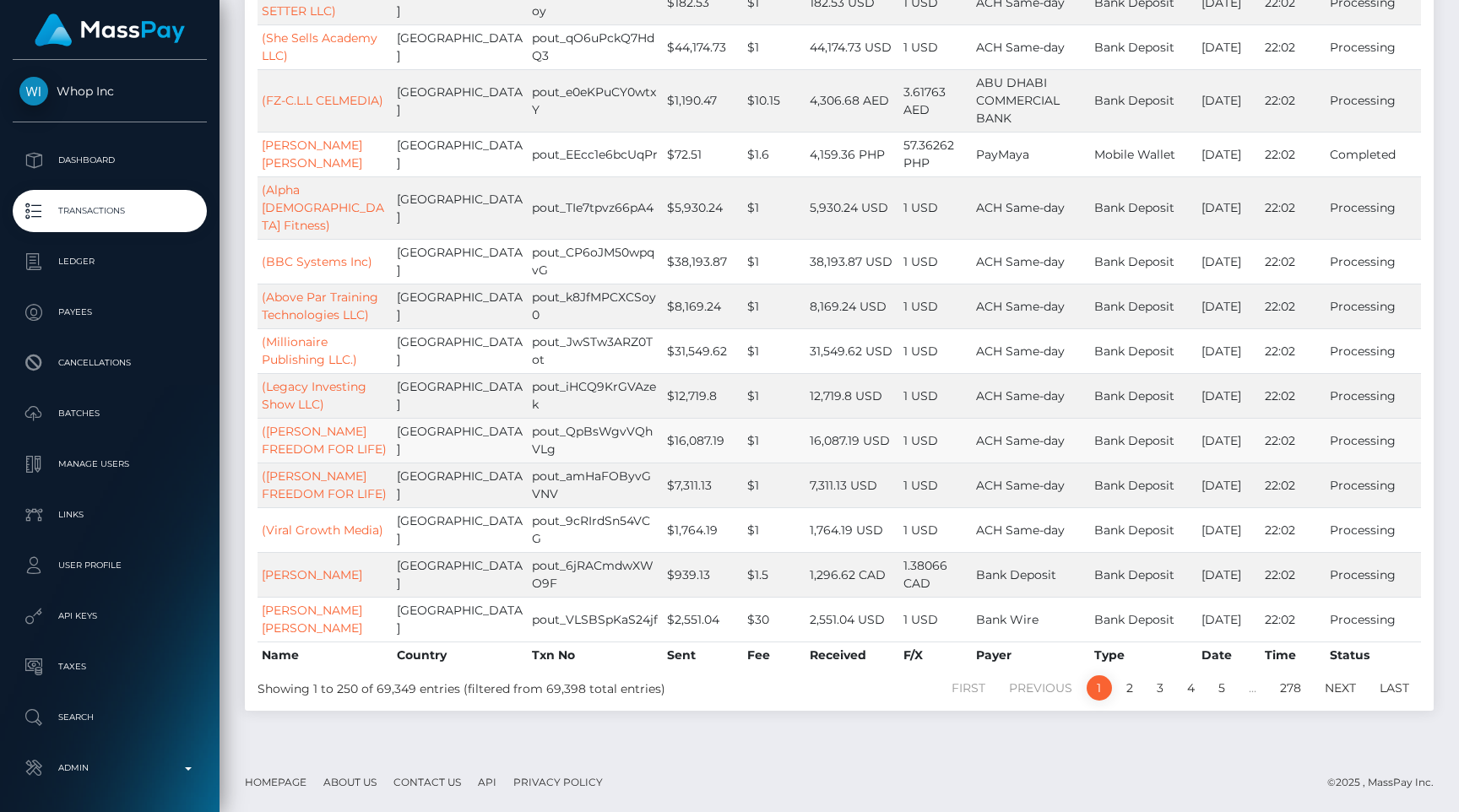
scroll to position [11878, 0]
click at [283, 101] on link "(FZ-C.L.L CELMEDIA)" at bounding box center [322, 100] width 122 height 15
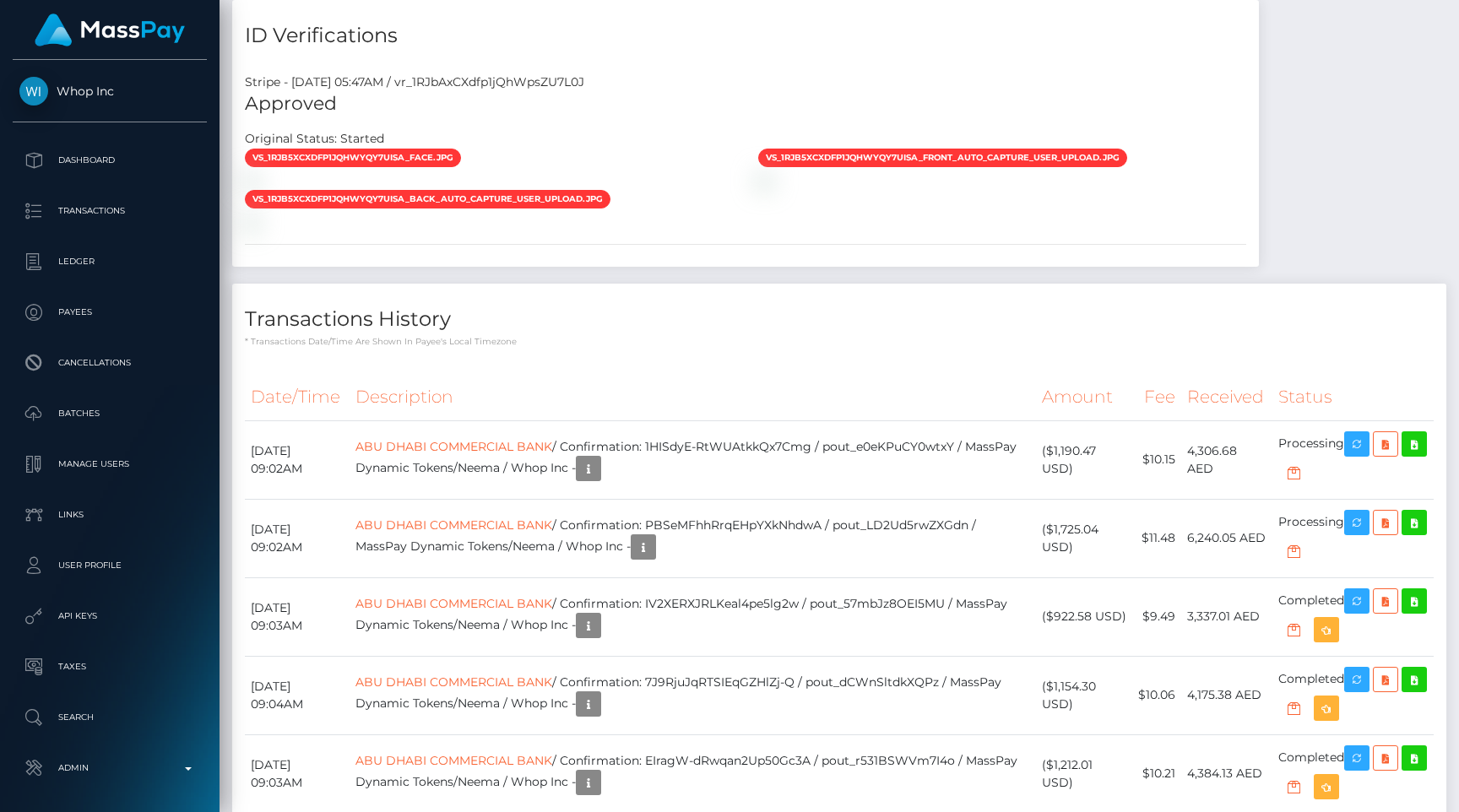
scroll to position [203, 379]
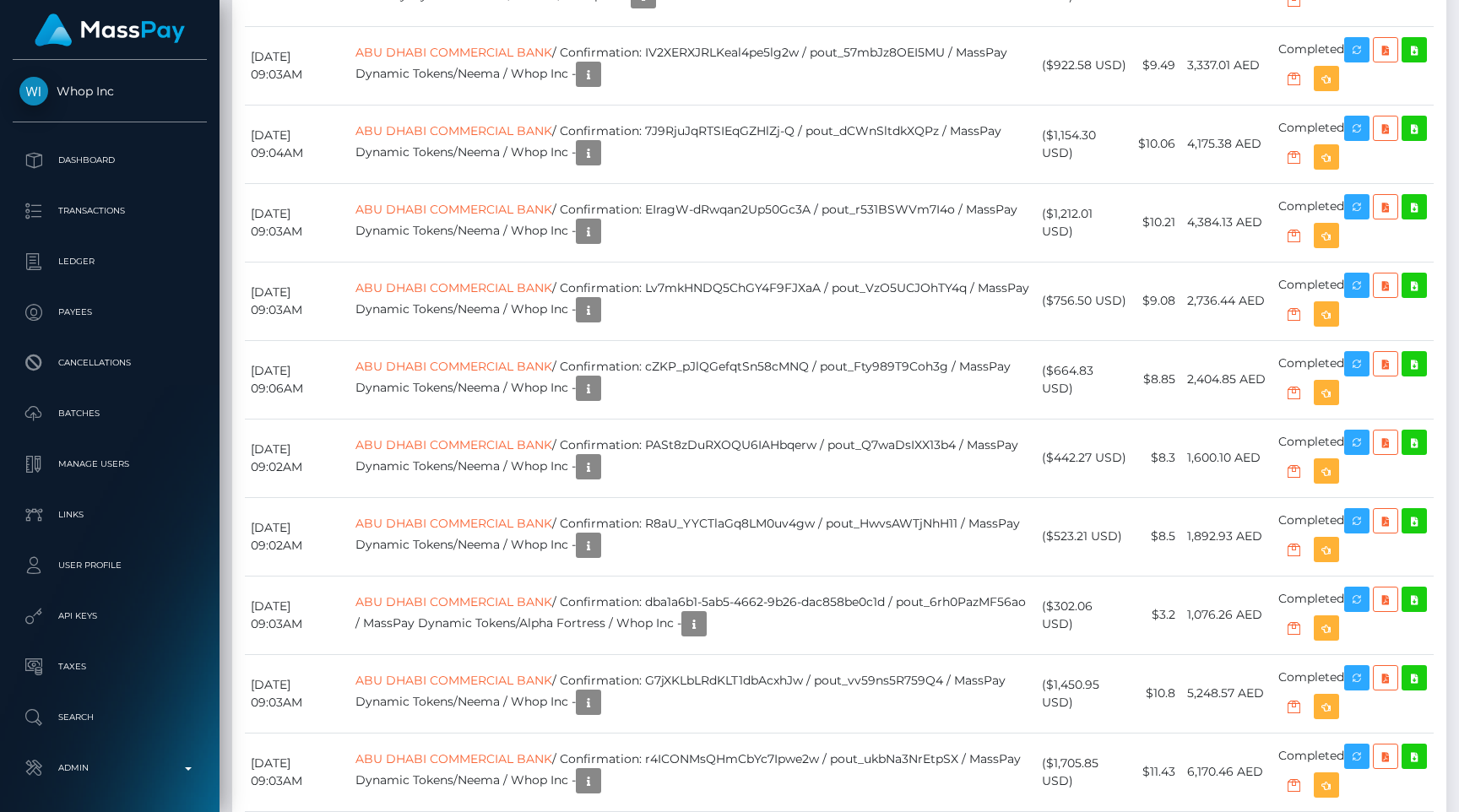
scroll to position [1764, 0]
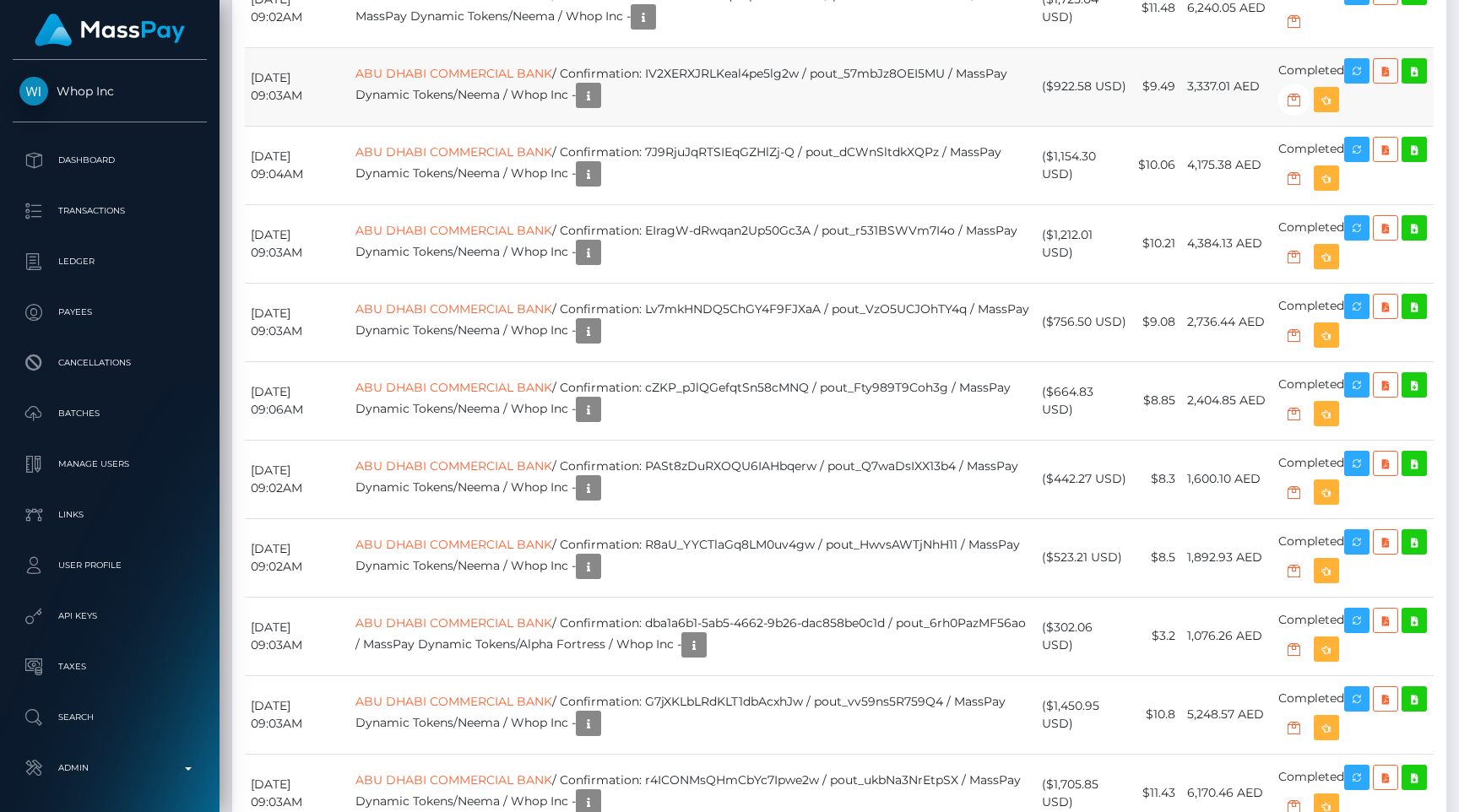
scroll to position [1469, 0]
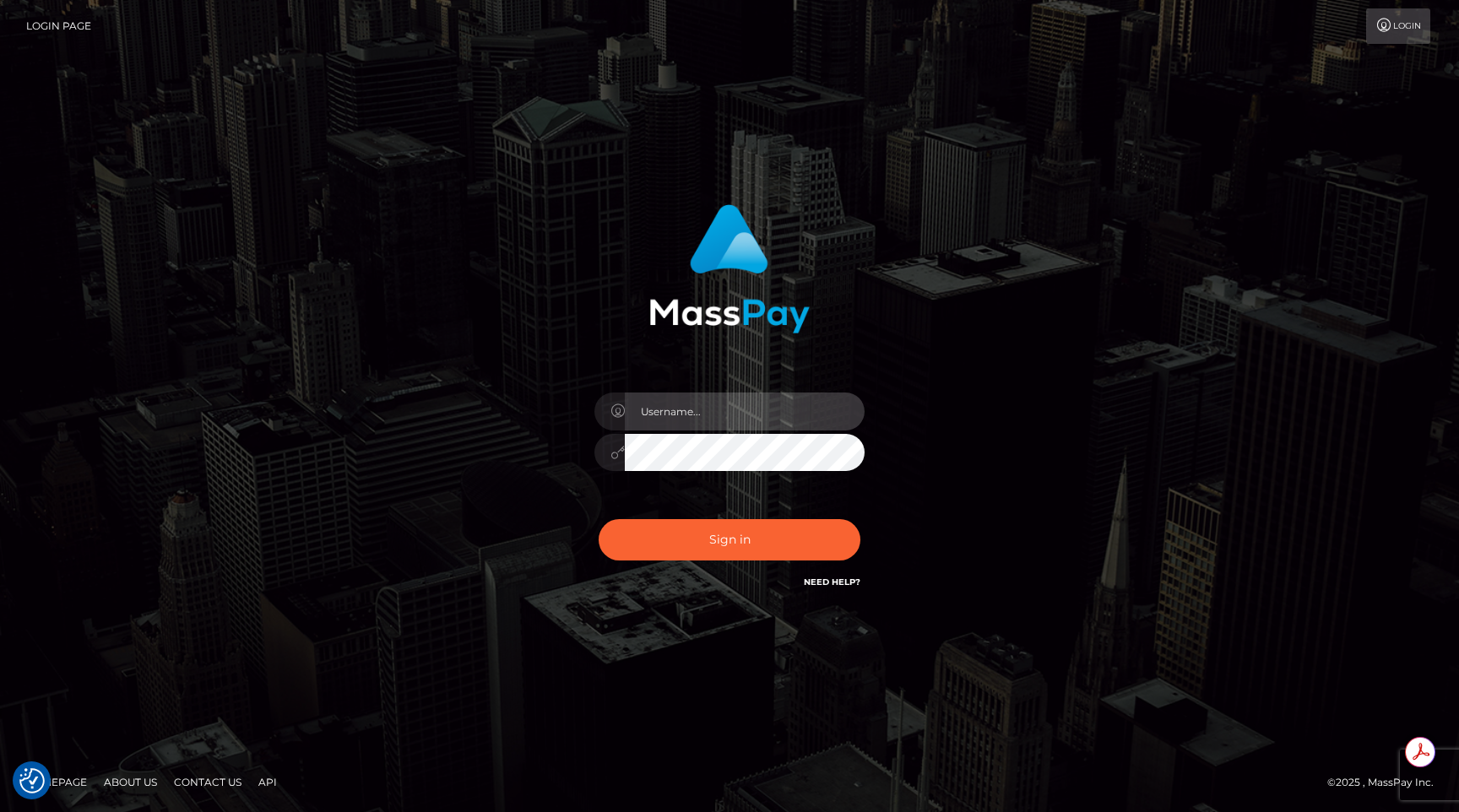
type input "egblue"
click at [598, 519] on button "Sign in" at bounding box center [729, 539] width 261 height 41
type input "egblue"
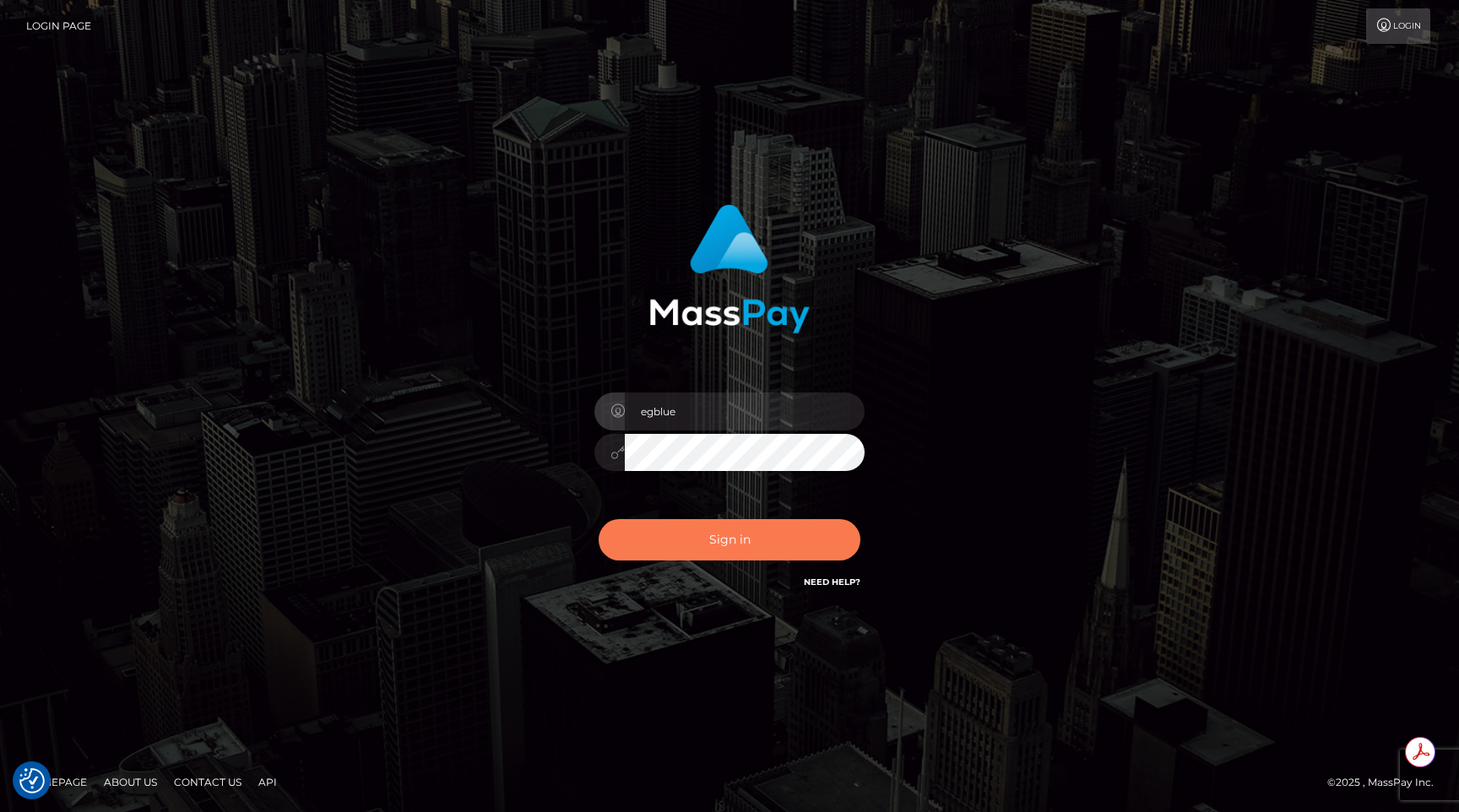
click at [709, 526] on button "Sign in" at bounding box center [729, 539] width 261 height 41
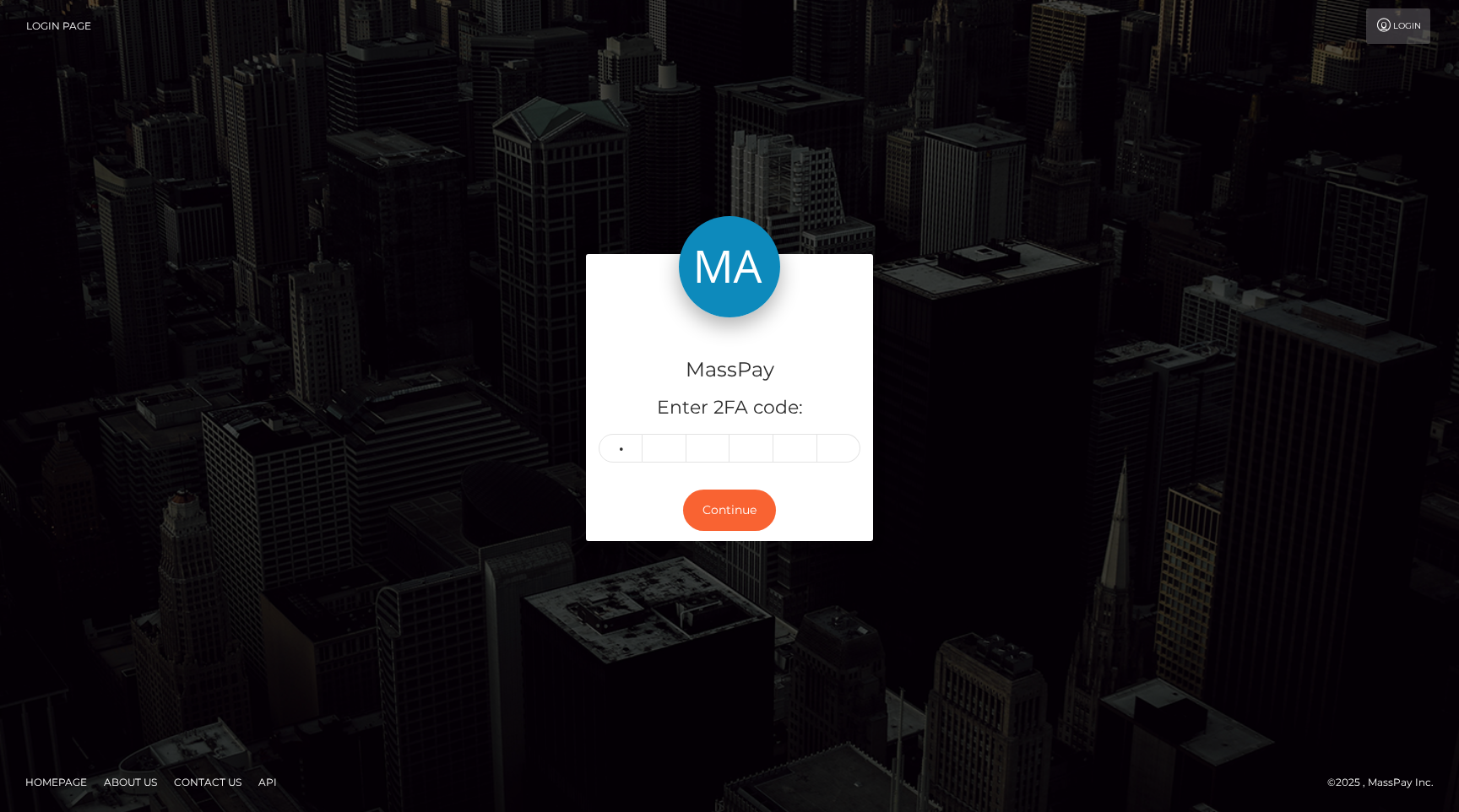
type input "3"
type input "8"
type input "9"
type input "4"
type input "1"
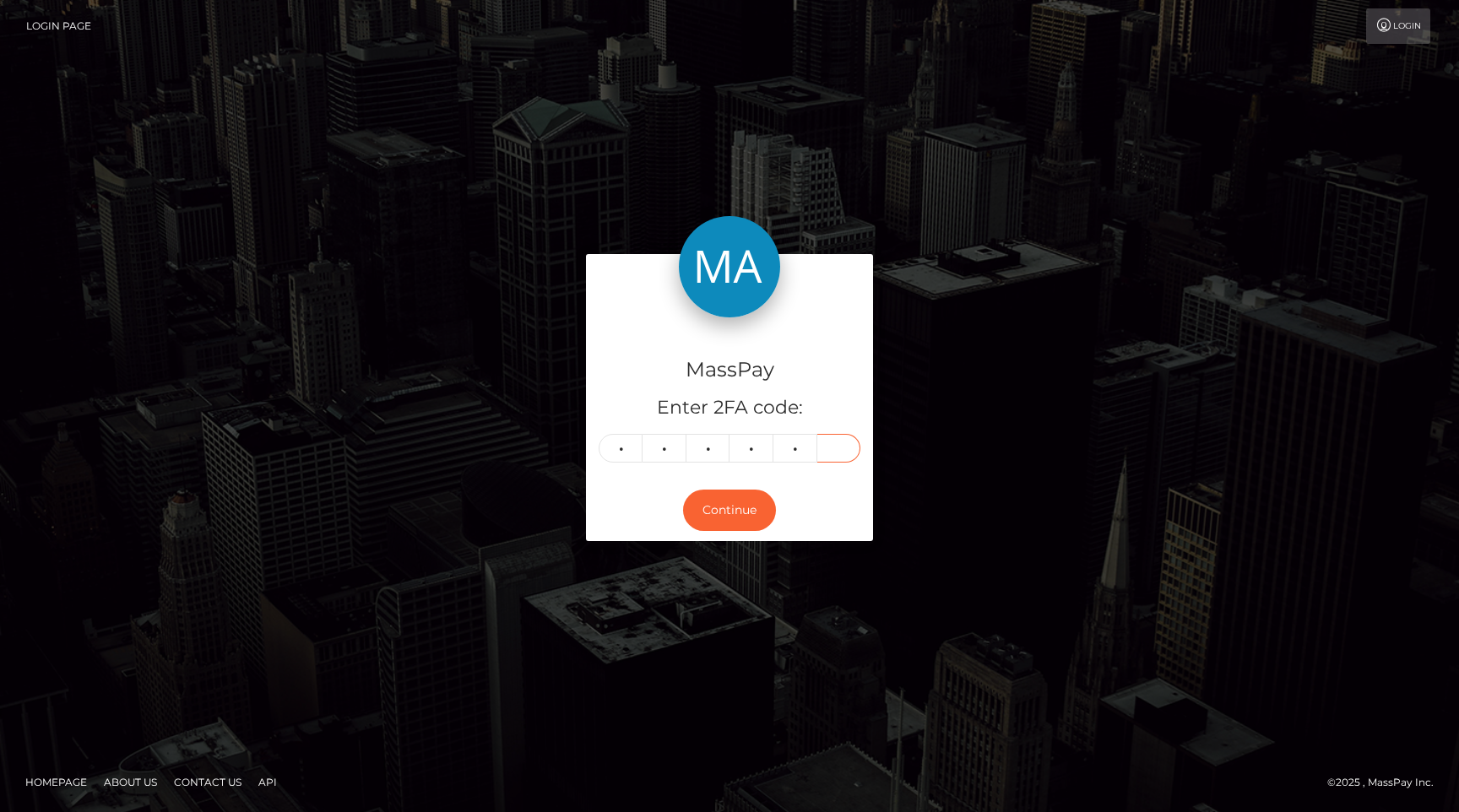
type input "7"
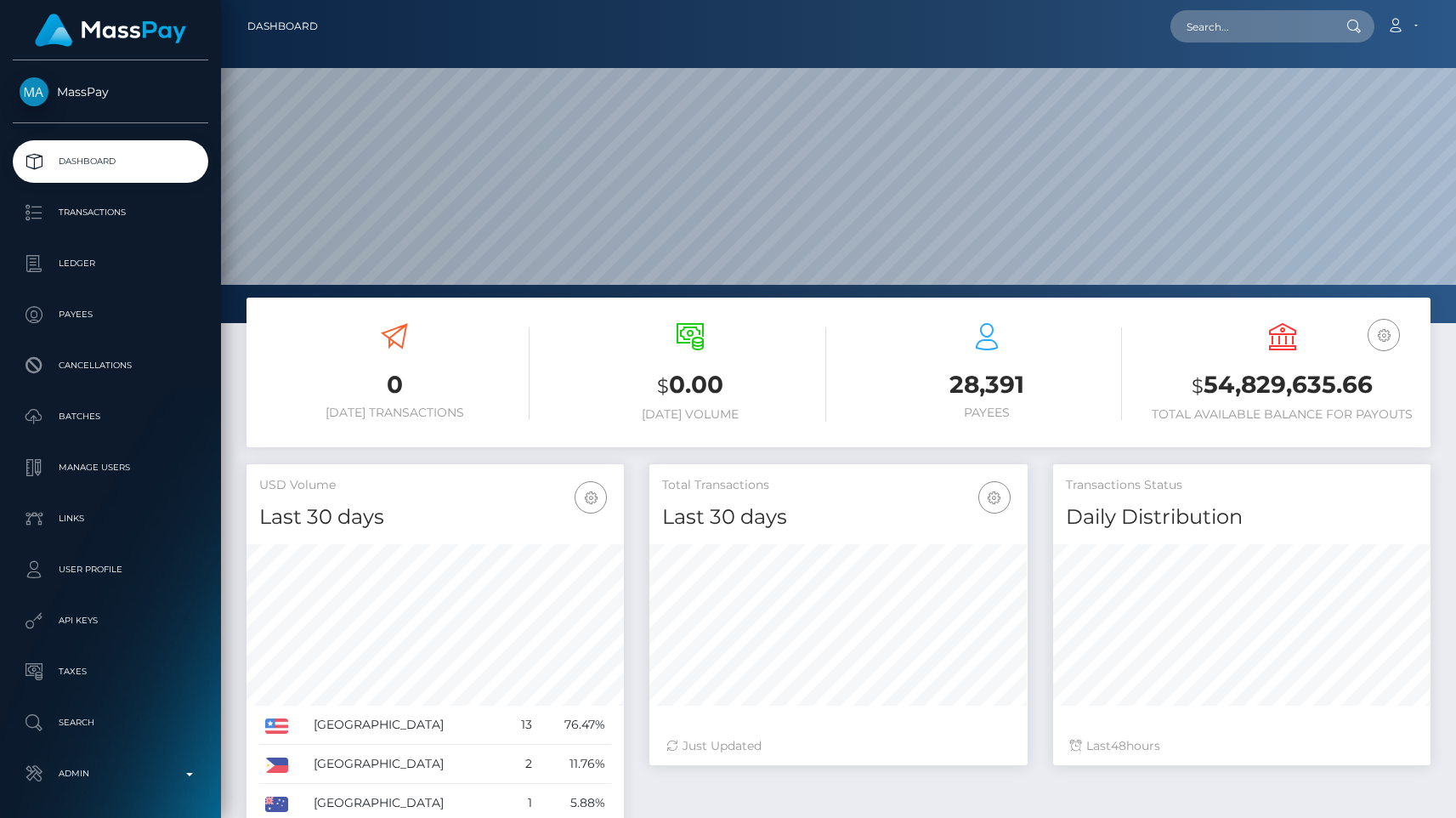
scroll to position [301, 377]
click at [136, 754] on link "Admin" at bounding box center [109, 774] width 195 height 42
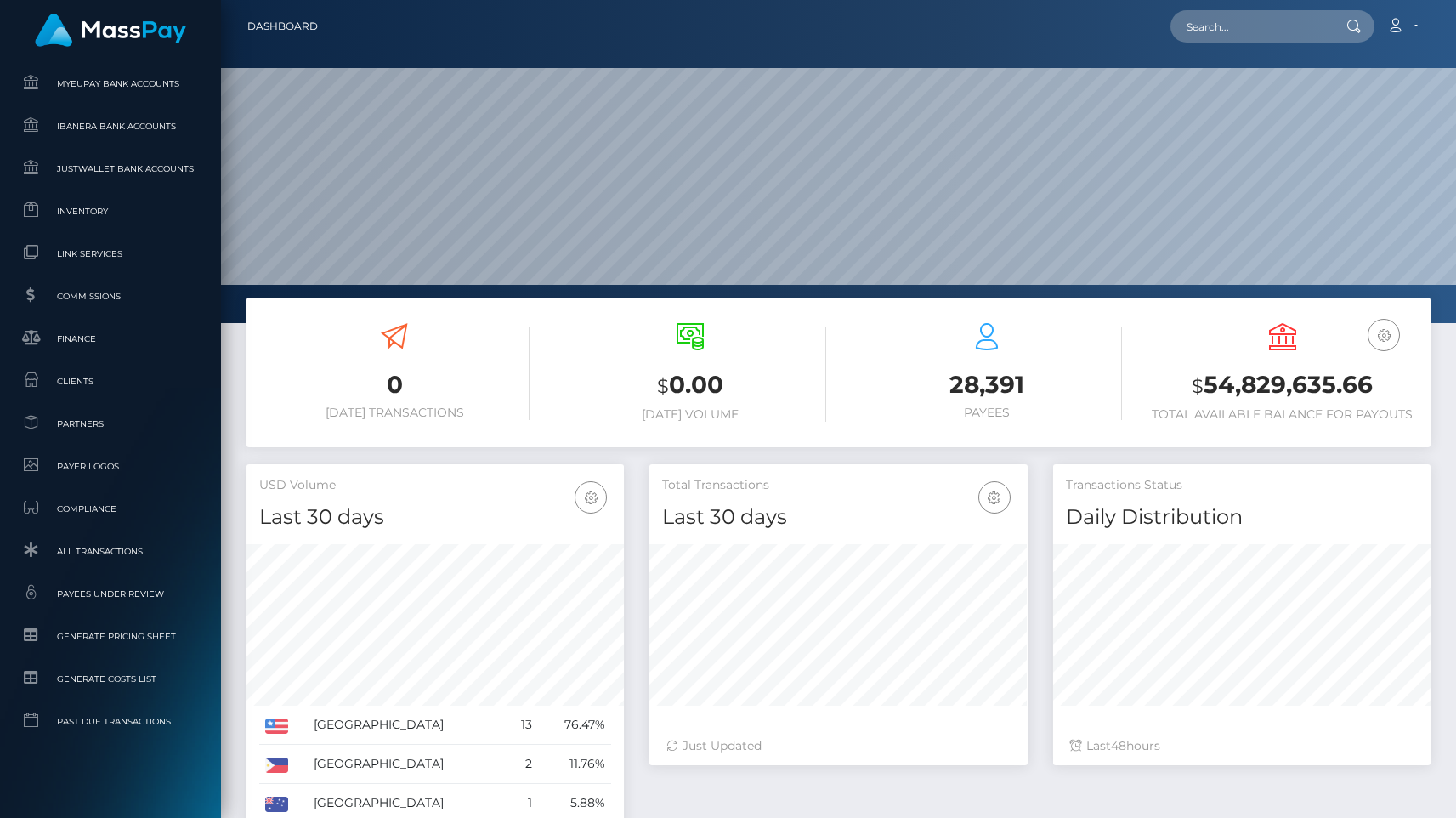
scroll to position [969, 0]
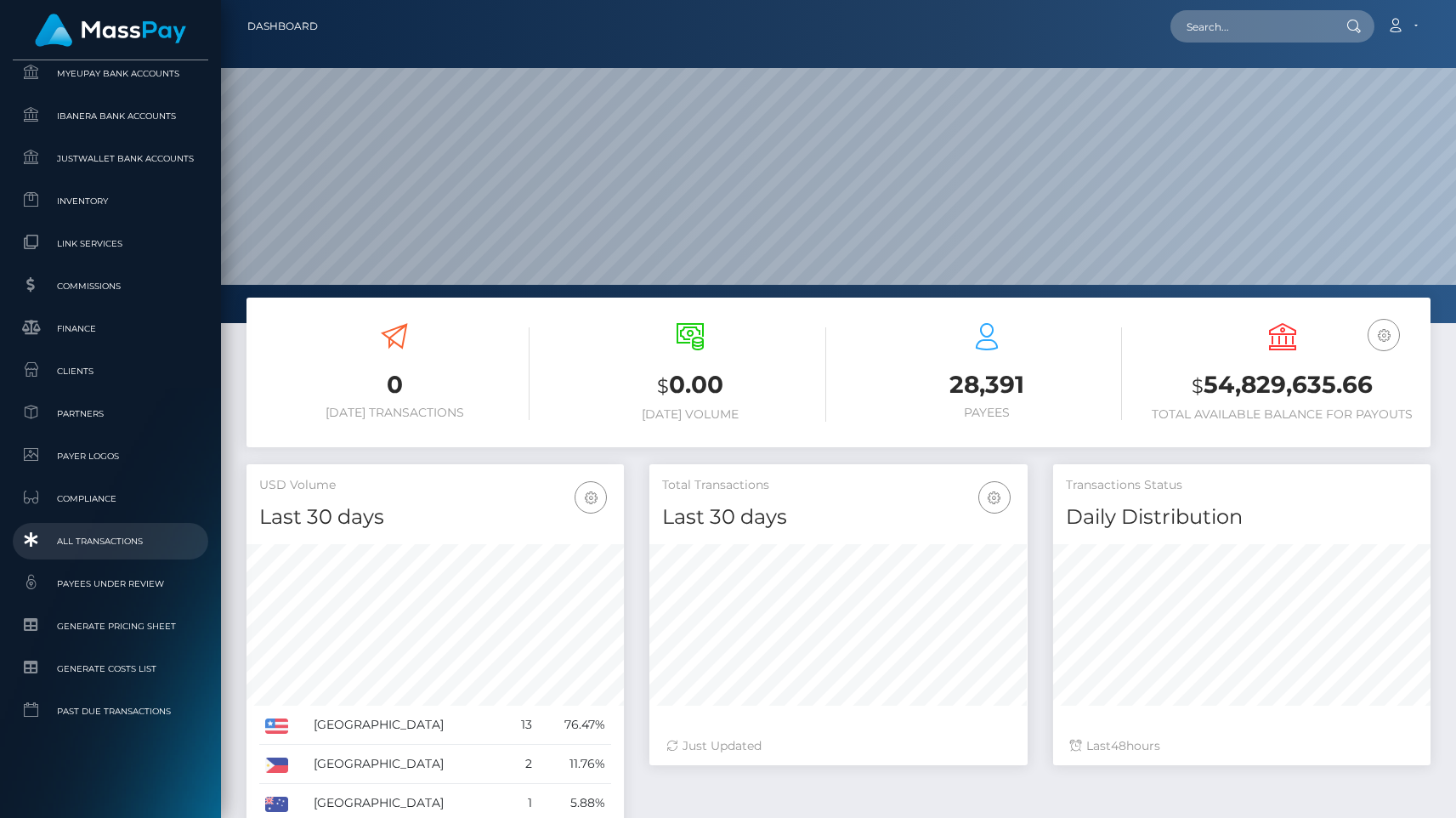
click at [113, 555] on link "All Transactions" at bounding box center [109, 541] width 195 height 36
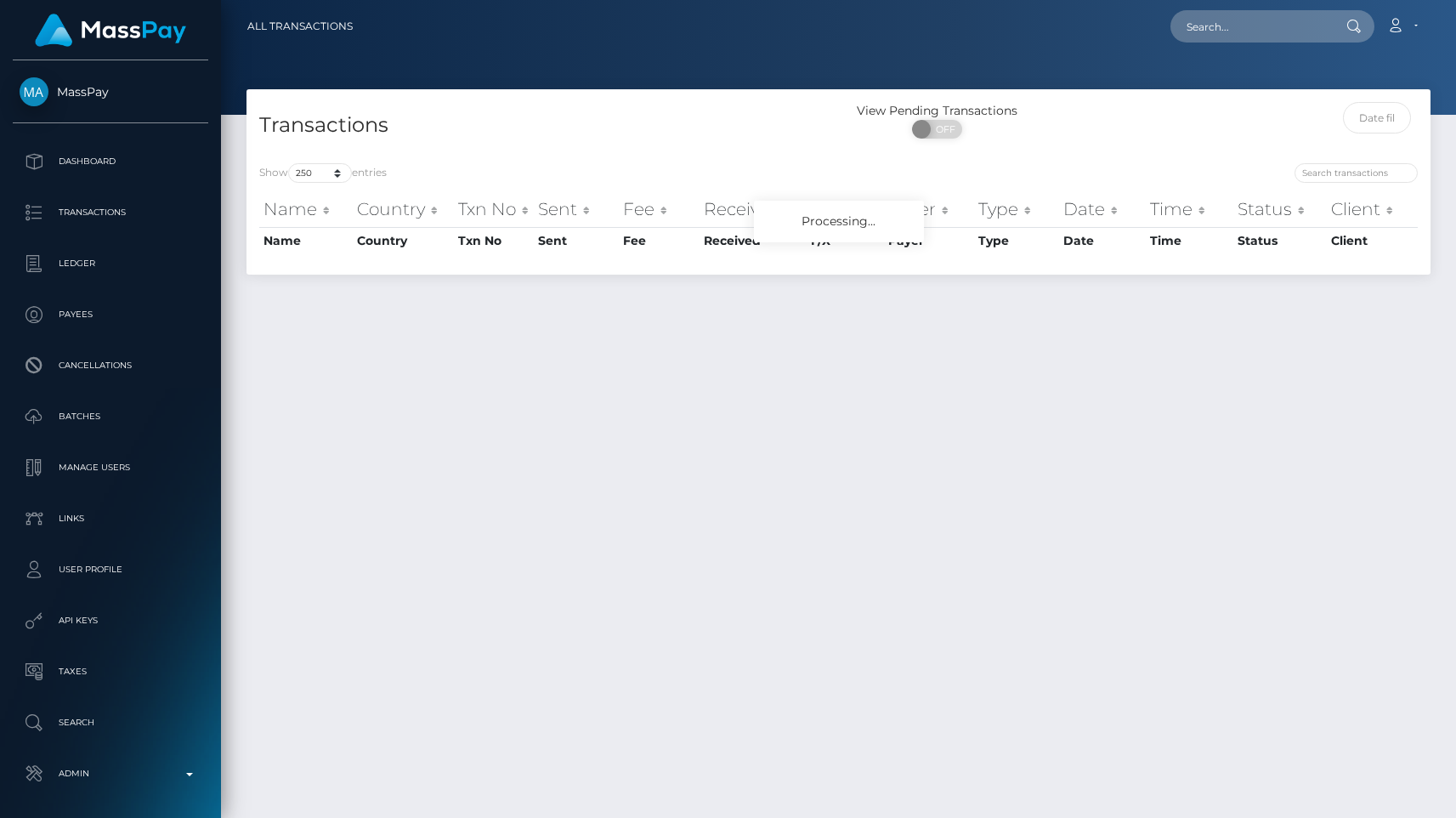
select select "250"
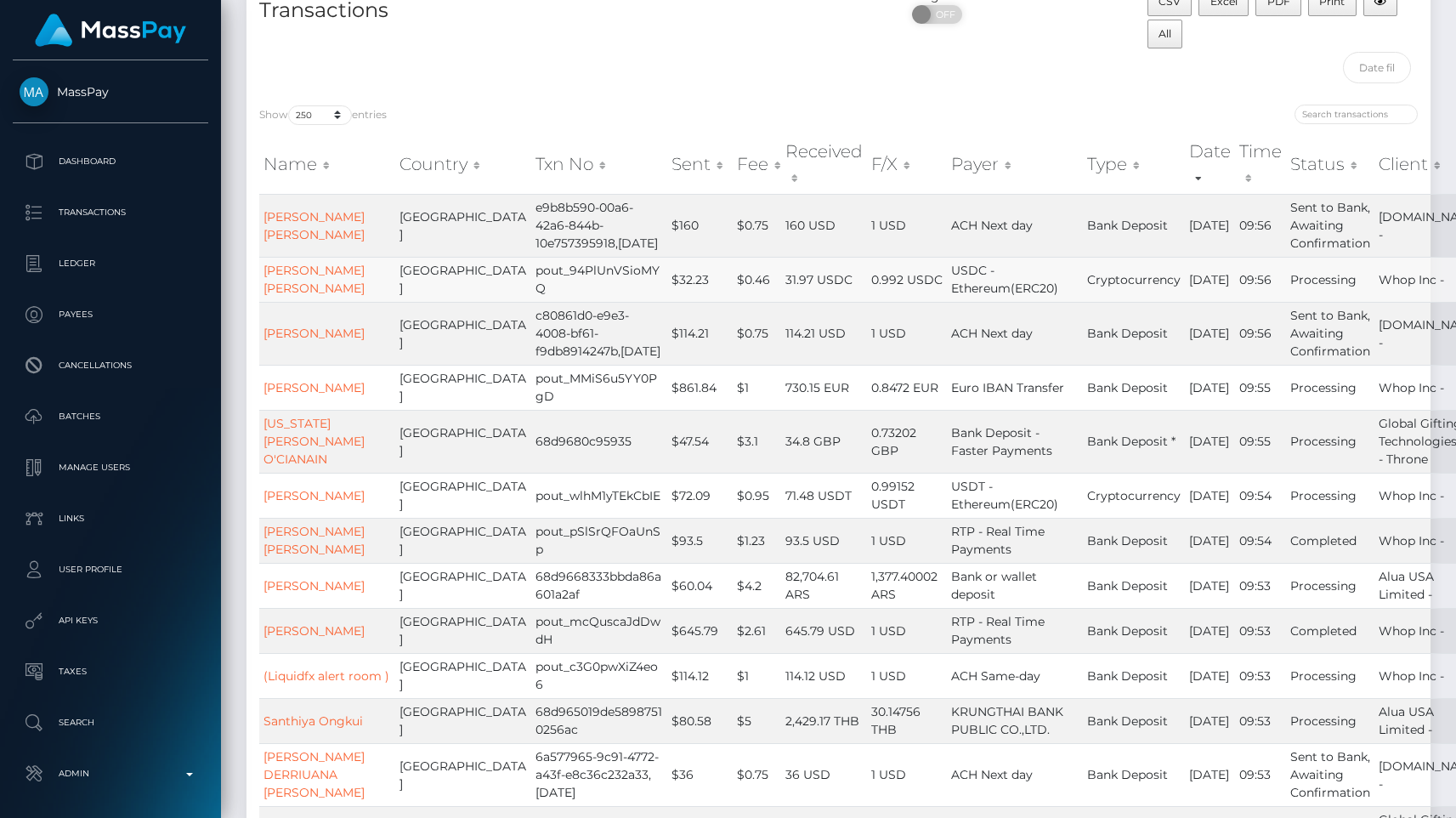
scroll to position [320, 0]
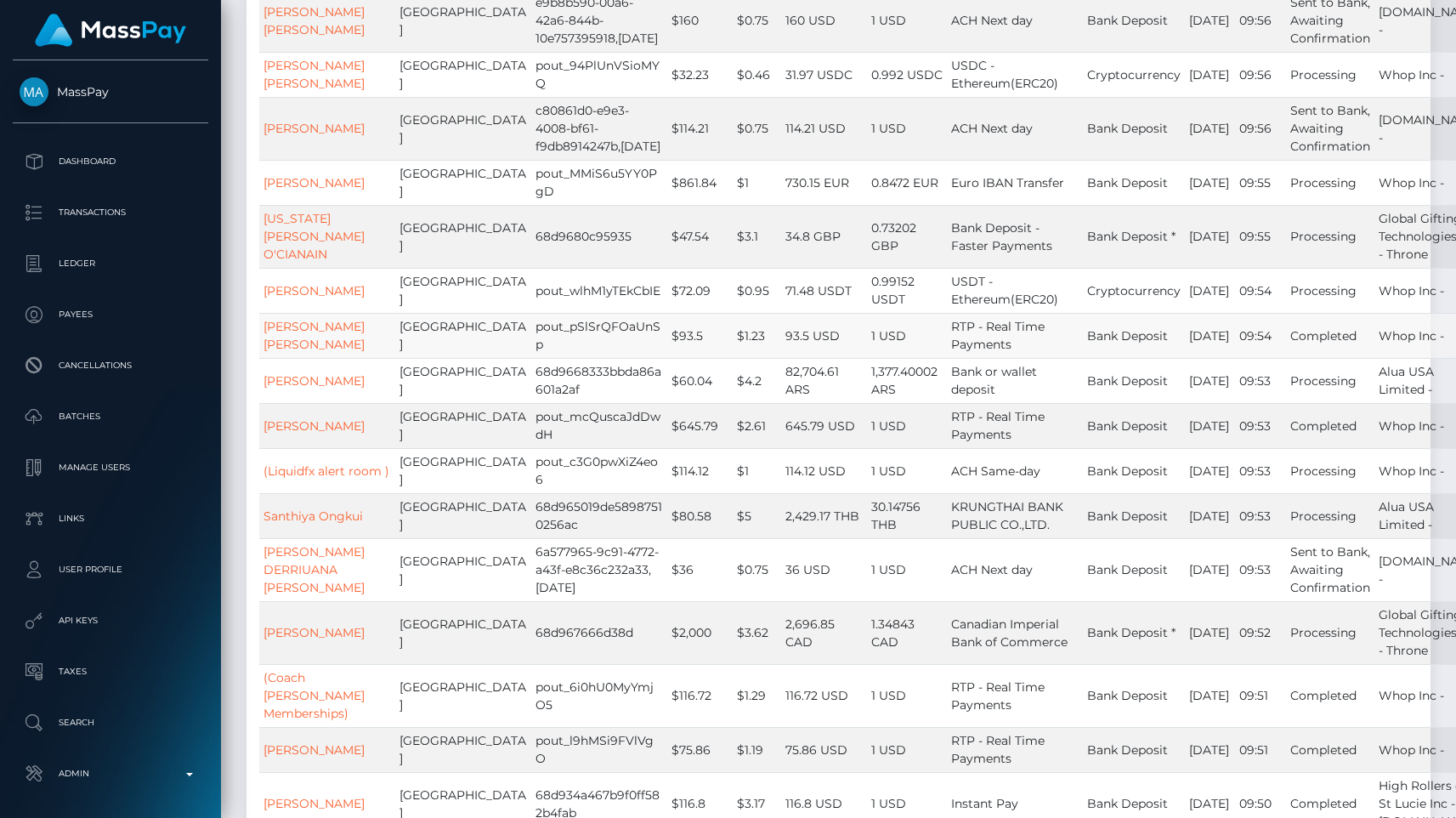
click at [733, 358] on td "$1.23" at bounding box center [757, 335] width 49 height 45
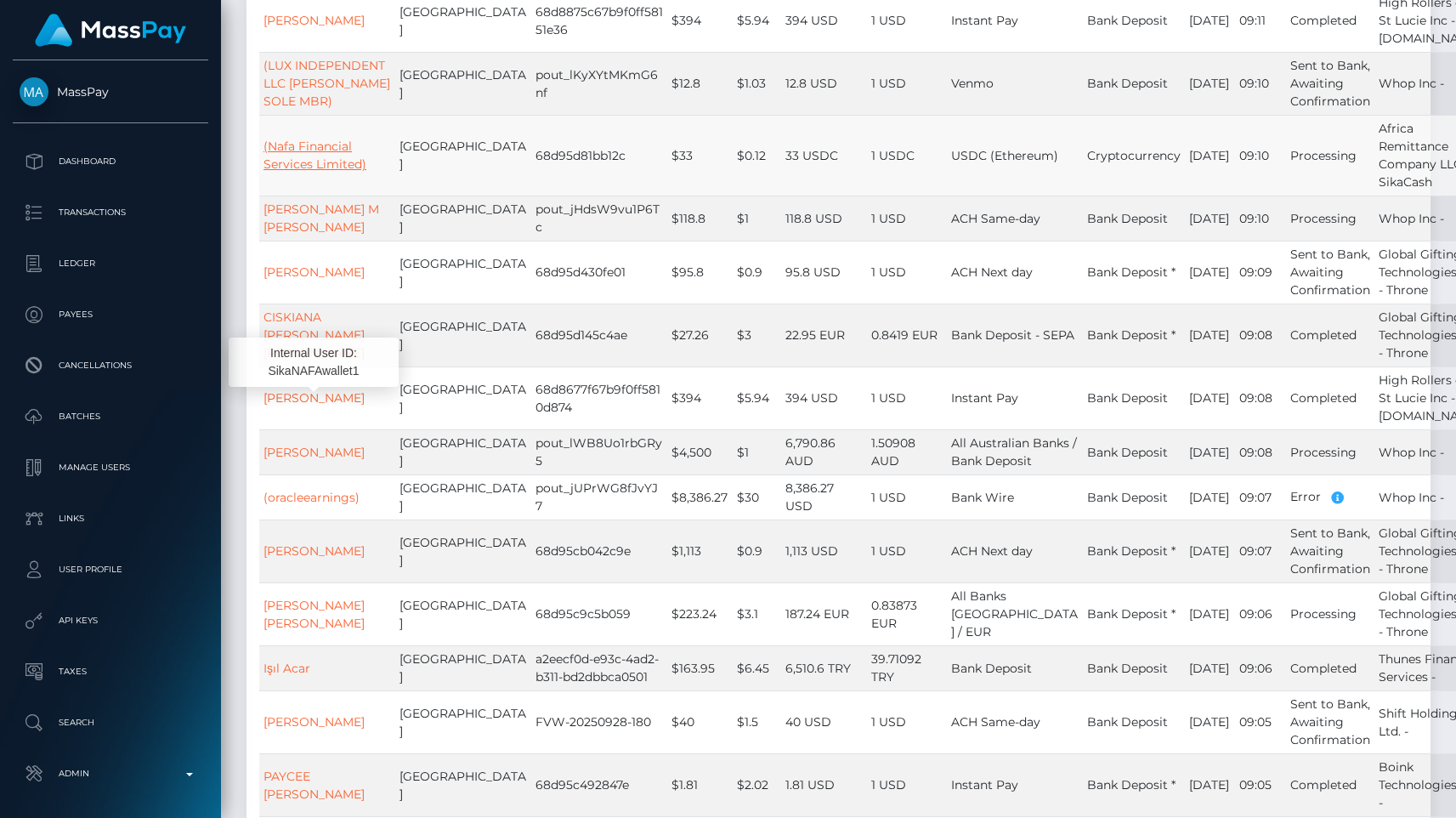
click at [328, 171] on link "(Nafa Financial Services Limited)" at bounding box center [314, 155] width 102 height 34
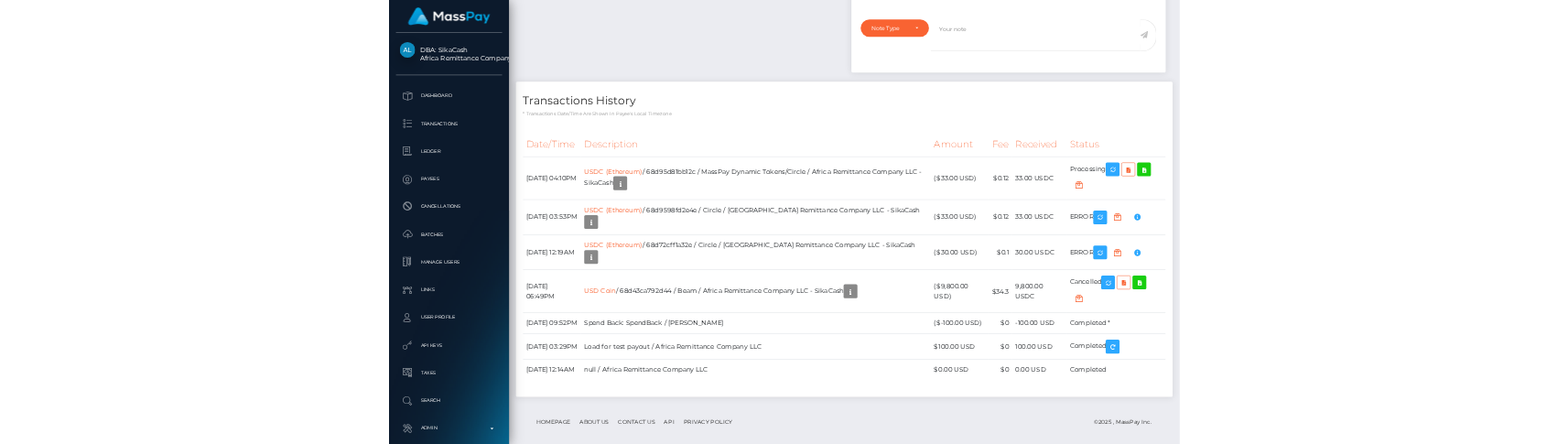
scroll to position [220, 406]
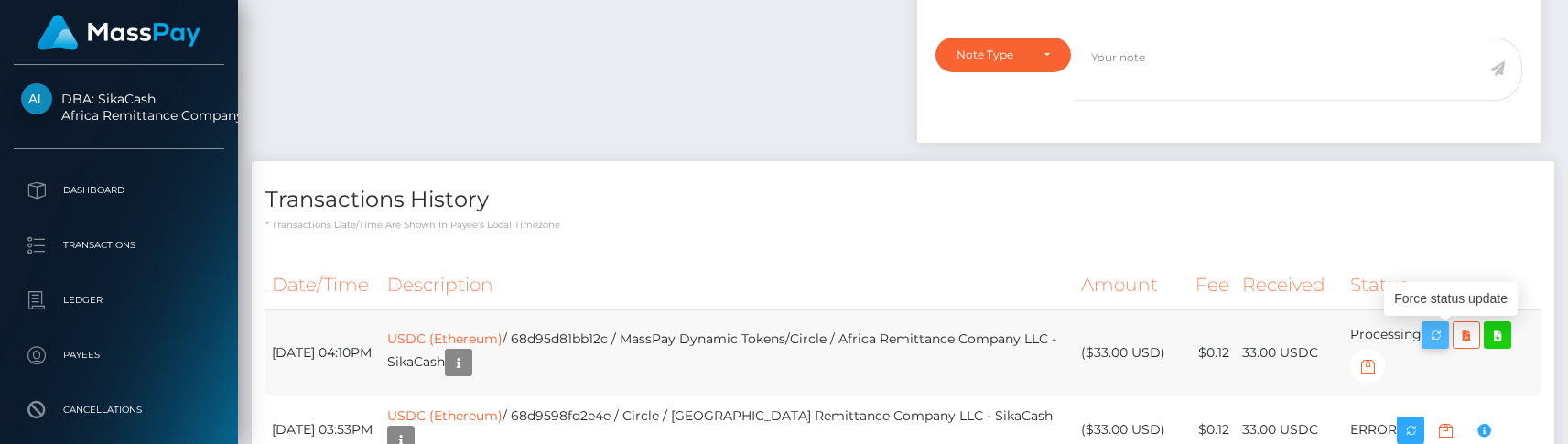
click at [1433, 338] on button "button" at bounding box center [1435, 335] width 28 height 28
